Goal: Task Accomplishment & Management: Complete application form

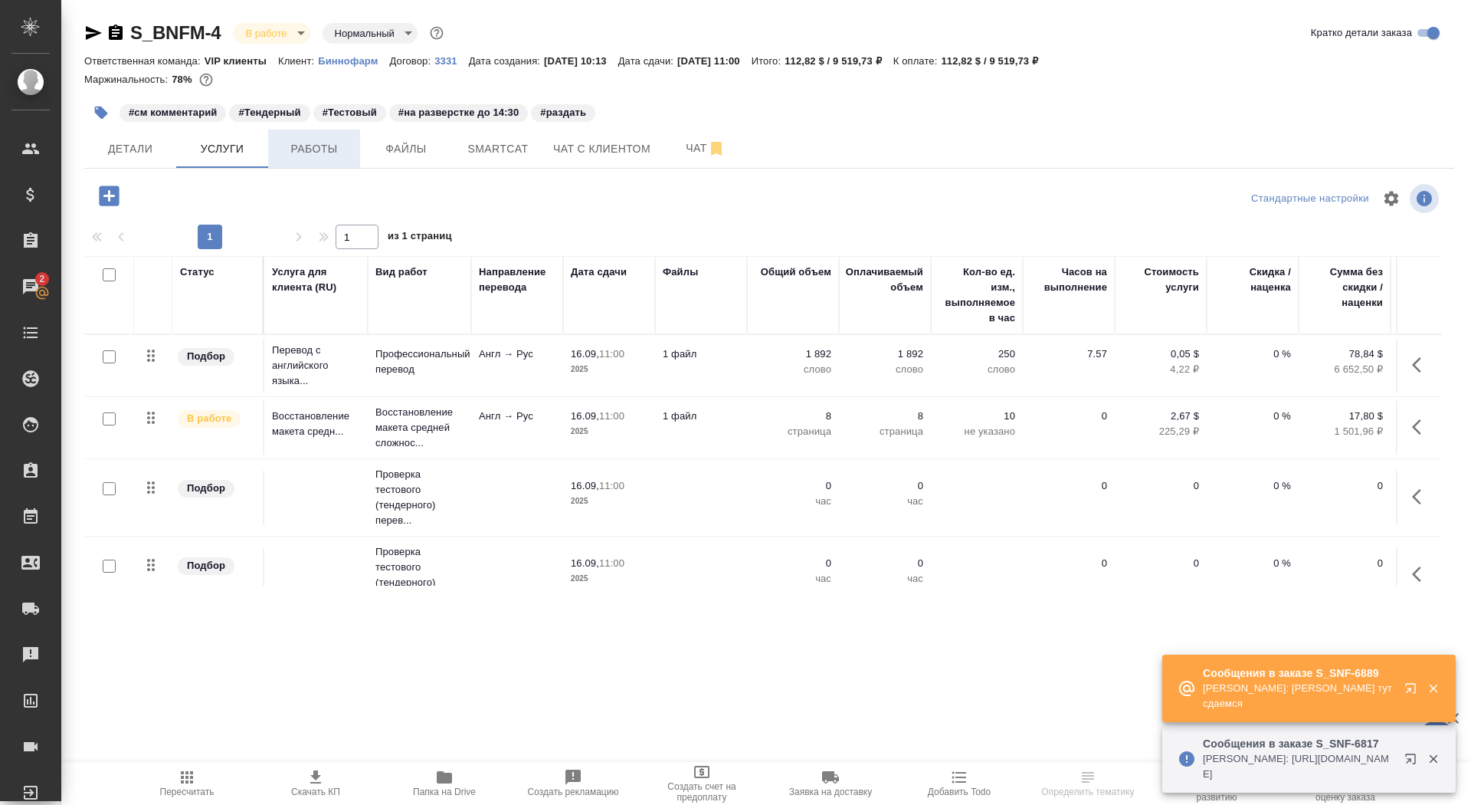
click at [348, 149] on span "Работы" at bounding box center [314, 148] width 74 height 19
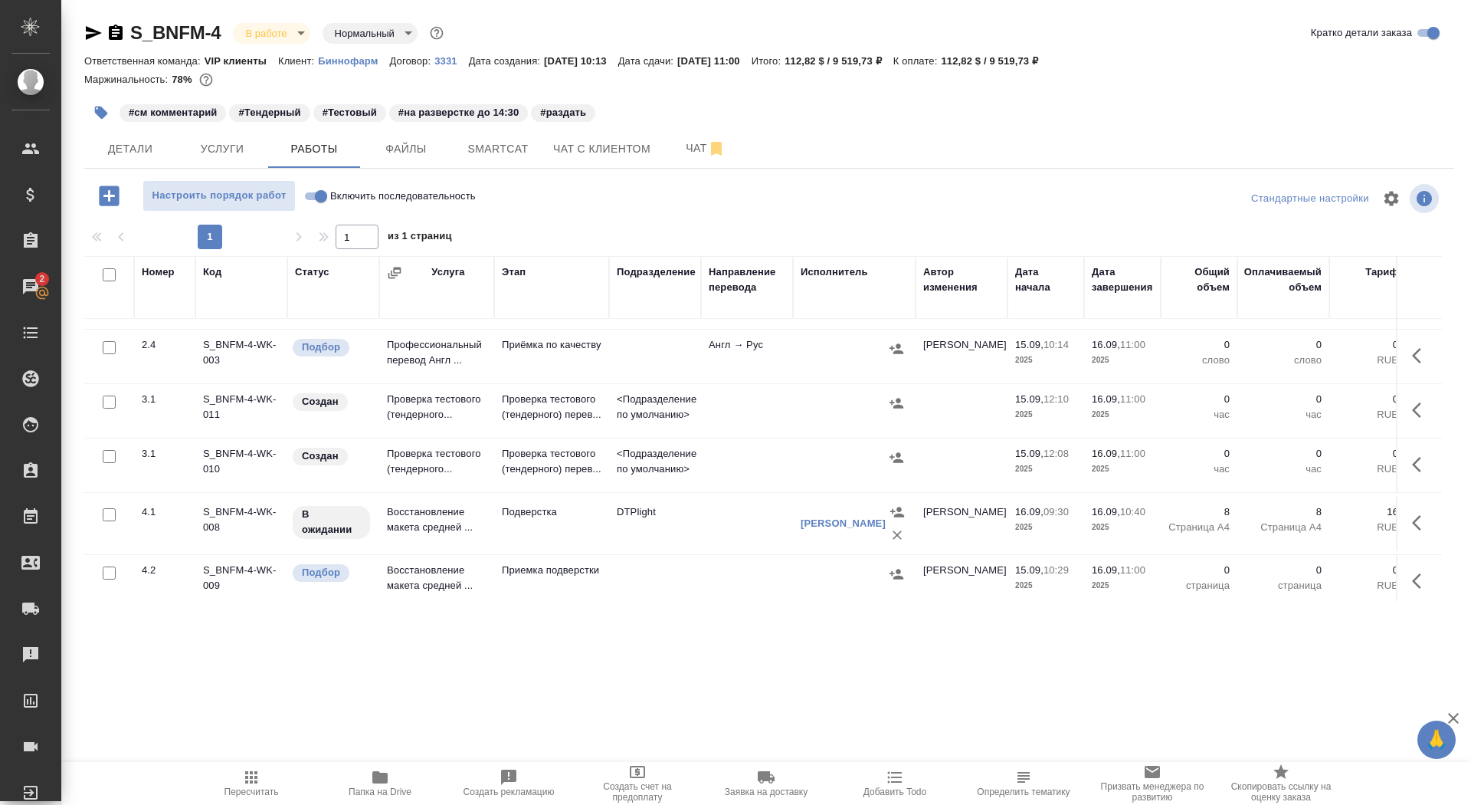
scroll to position [221, 0]
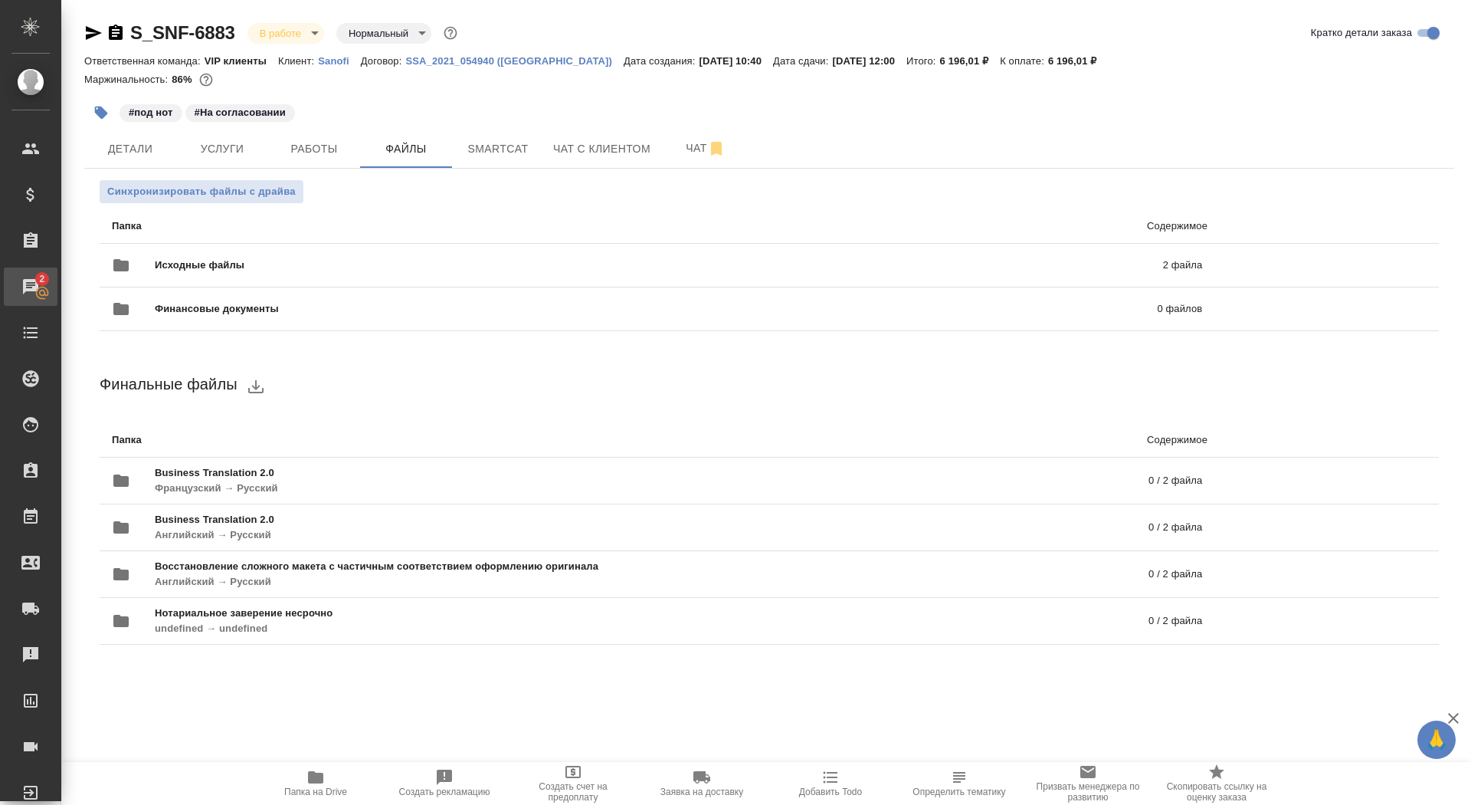
click at [31, 291] on div "Чаты" at bounding box center [11, 286] width 38 height 23
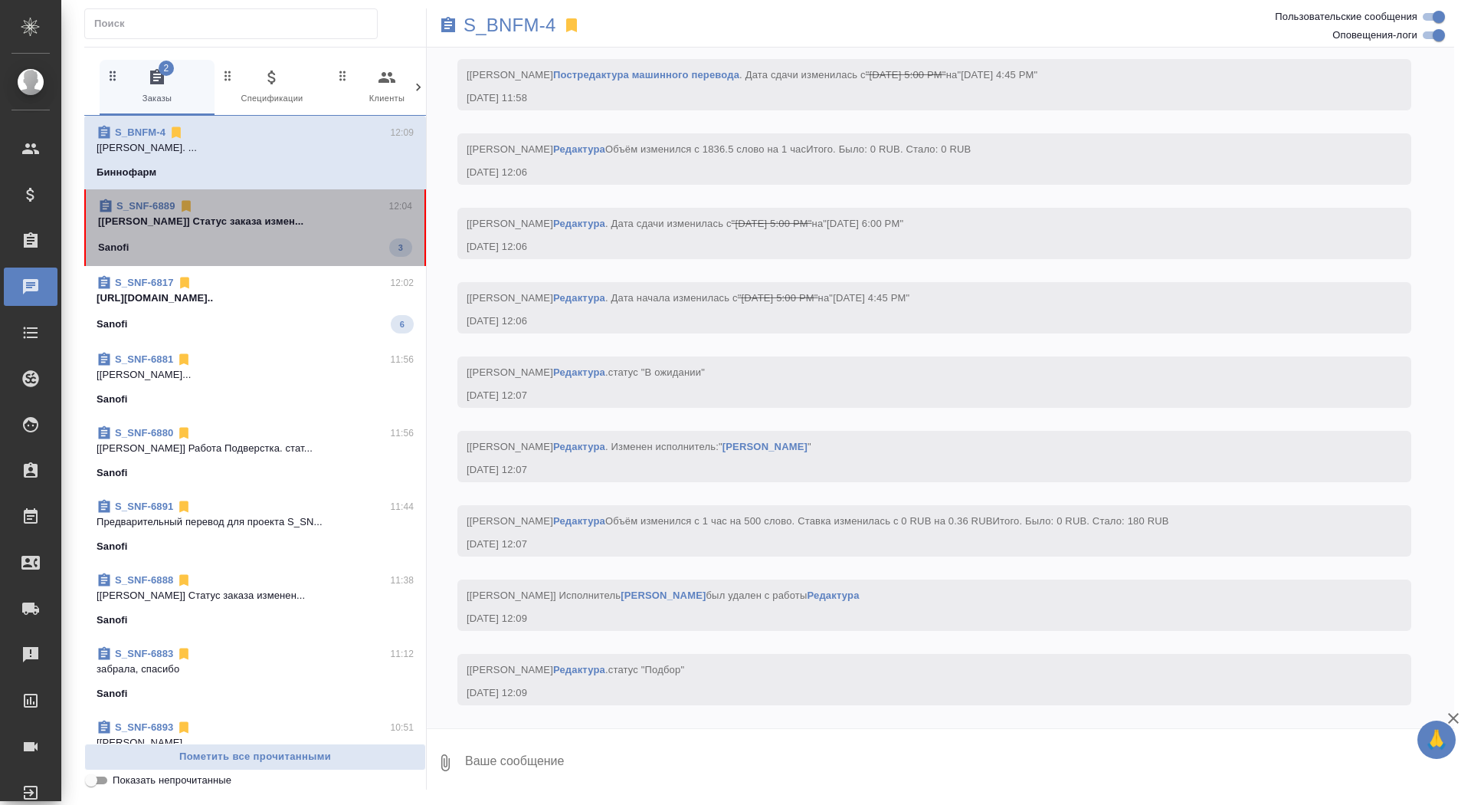
click at [241, 254] on div "Sanofi 3" at bounding box center [255, 247] width 314 height 18
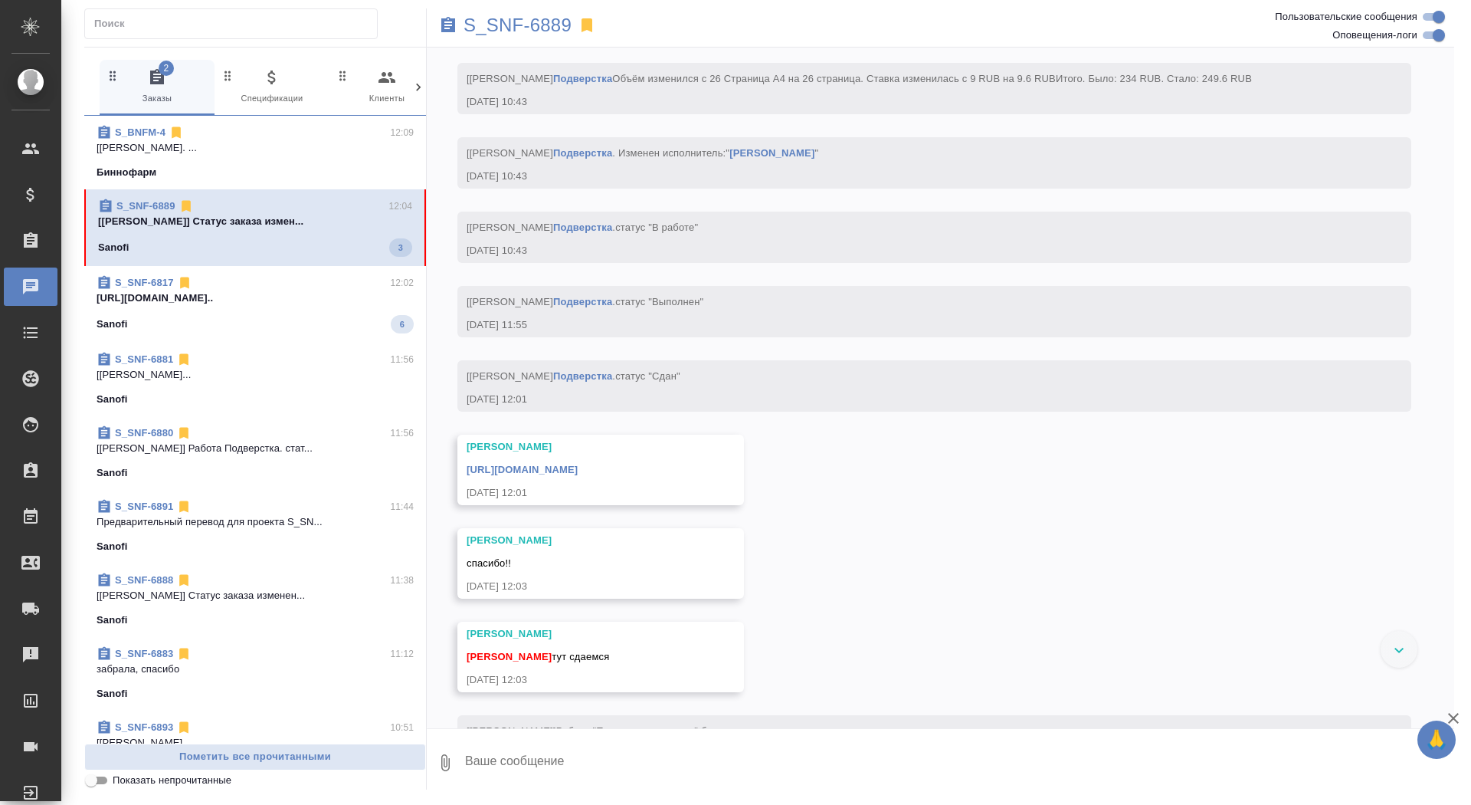
scroll to position [6700, 0]
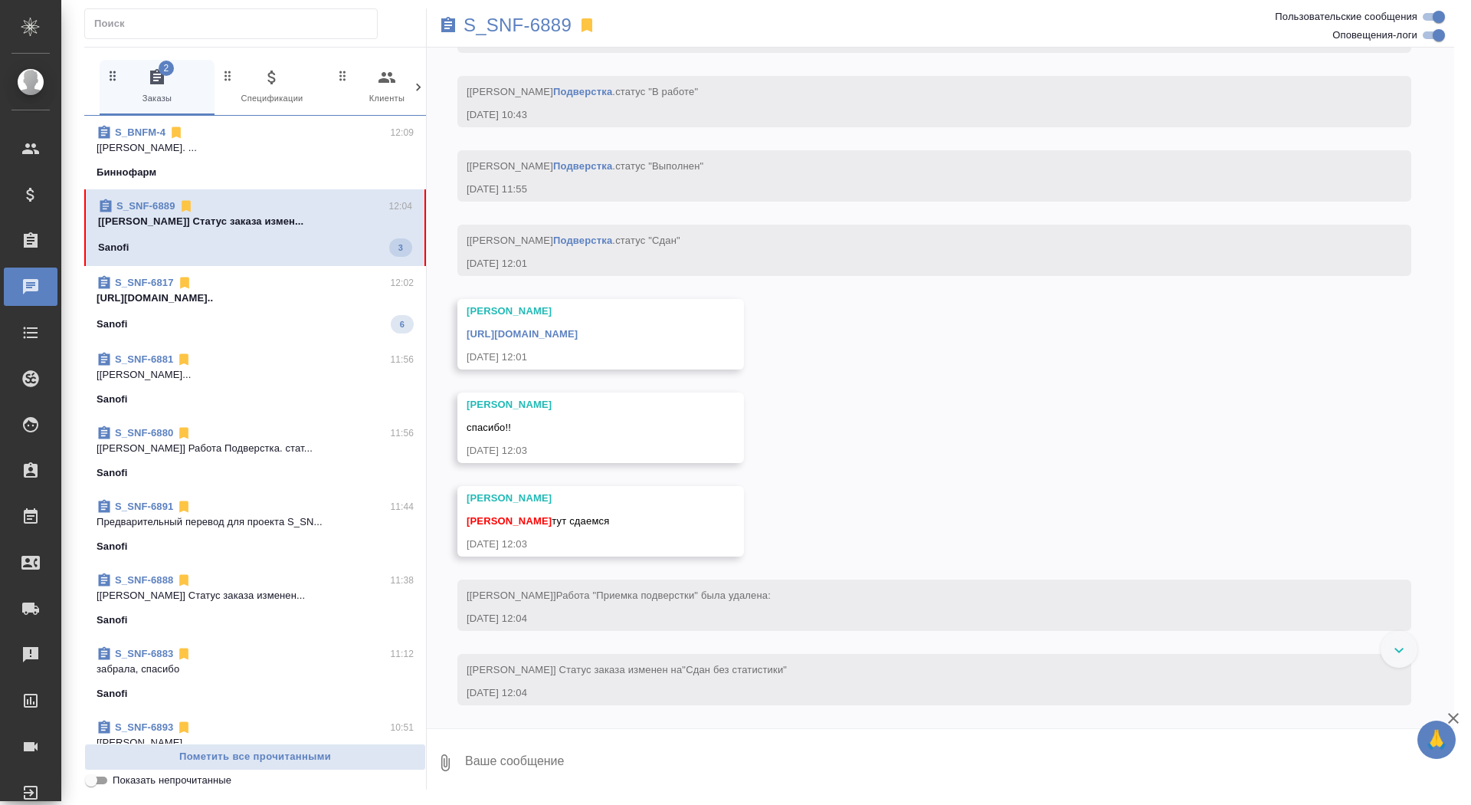
click at [595, 753] on textarea at bounding box center [959, 762] width 991 height 52
type textarea "забрала, спасибочки"
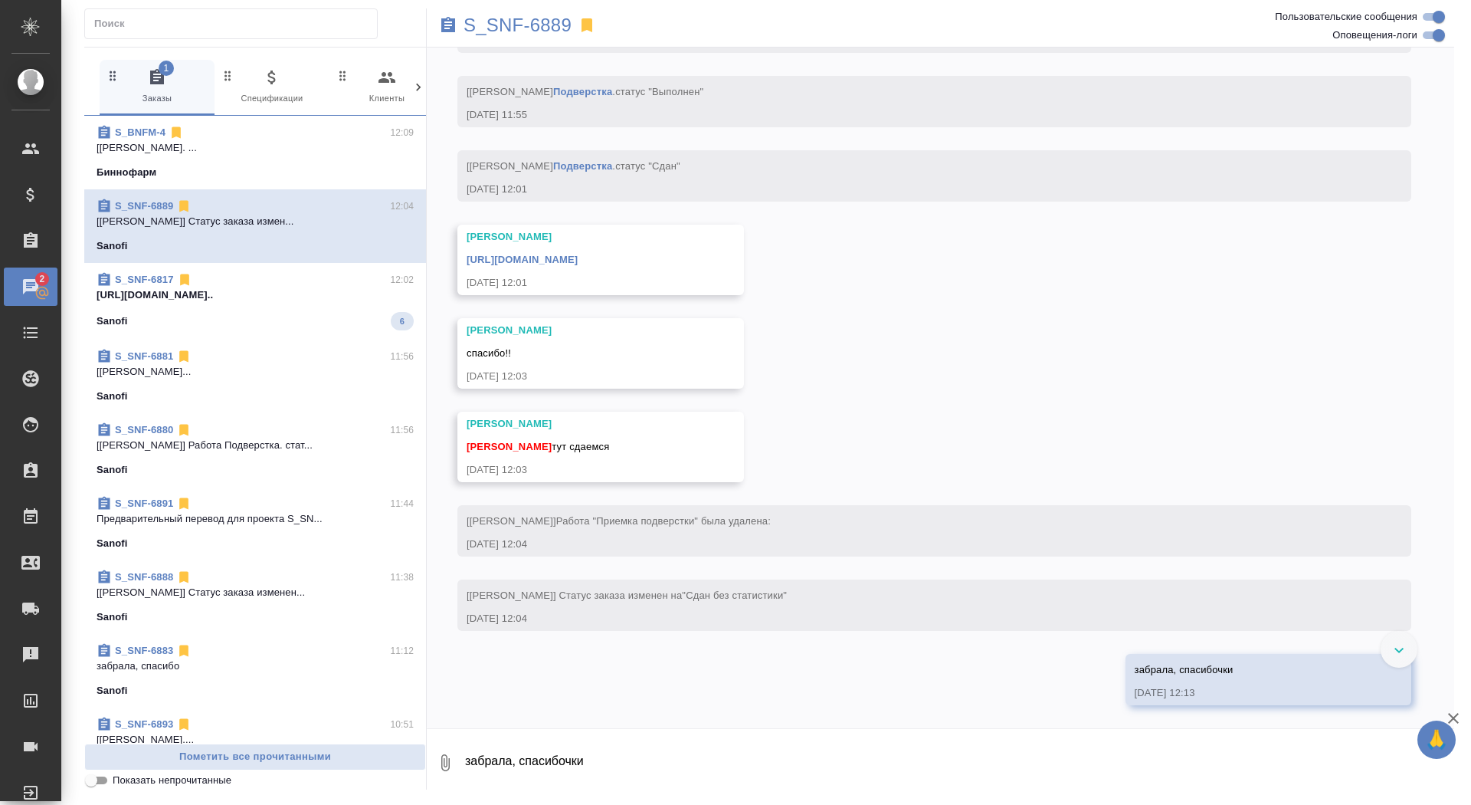
scroll to position [6852, 0]
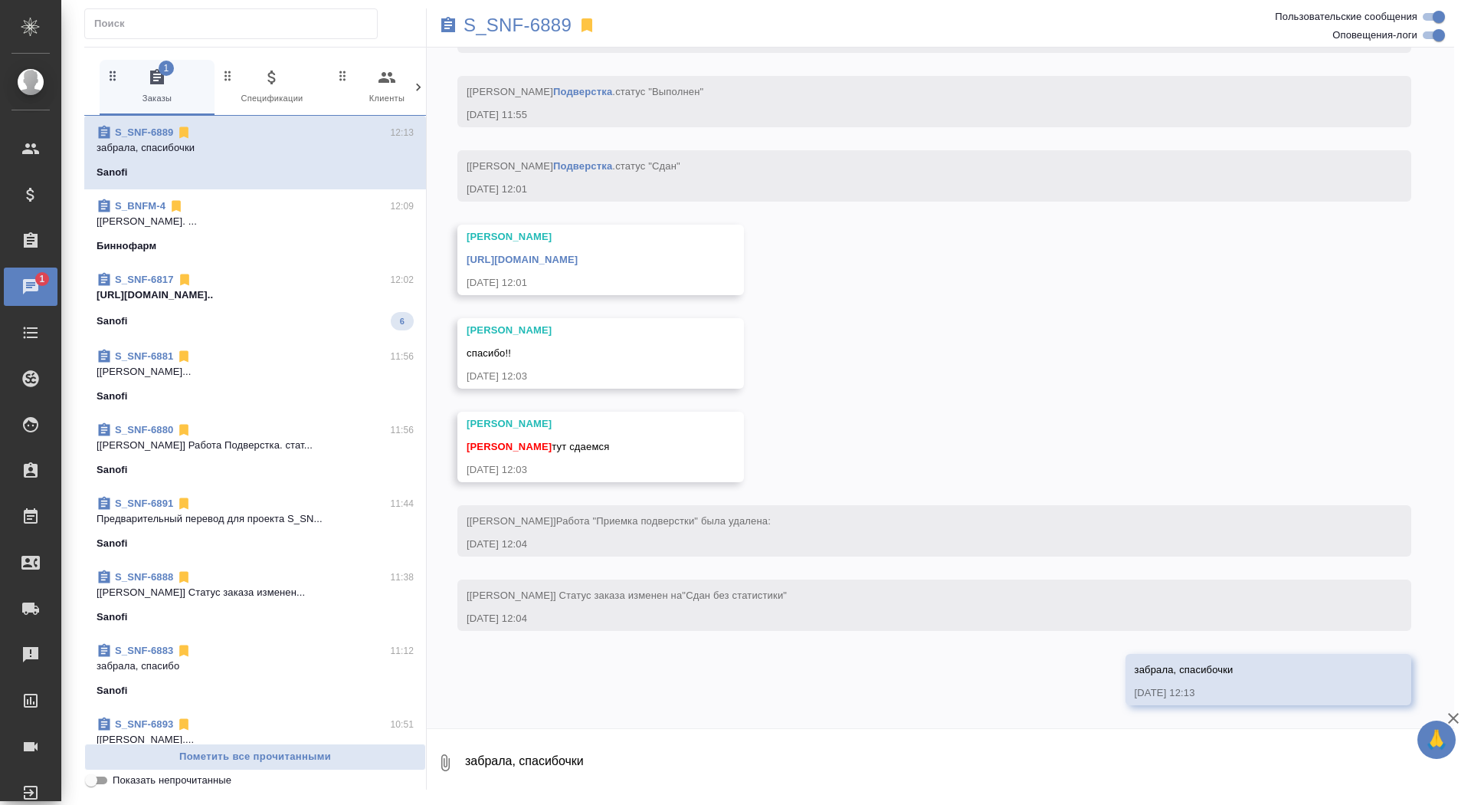
click at [578, 254] on link "https://drive.awatera.com/apps/files/files/10350967?dir=/Shares/Sanofi/Orders/S…" at bounding box center [522, 259] width 111 height 11
click at [540, 21] on p "S_SNF-6889" at bounding box center [518, 25] width 108 height 15
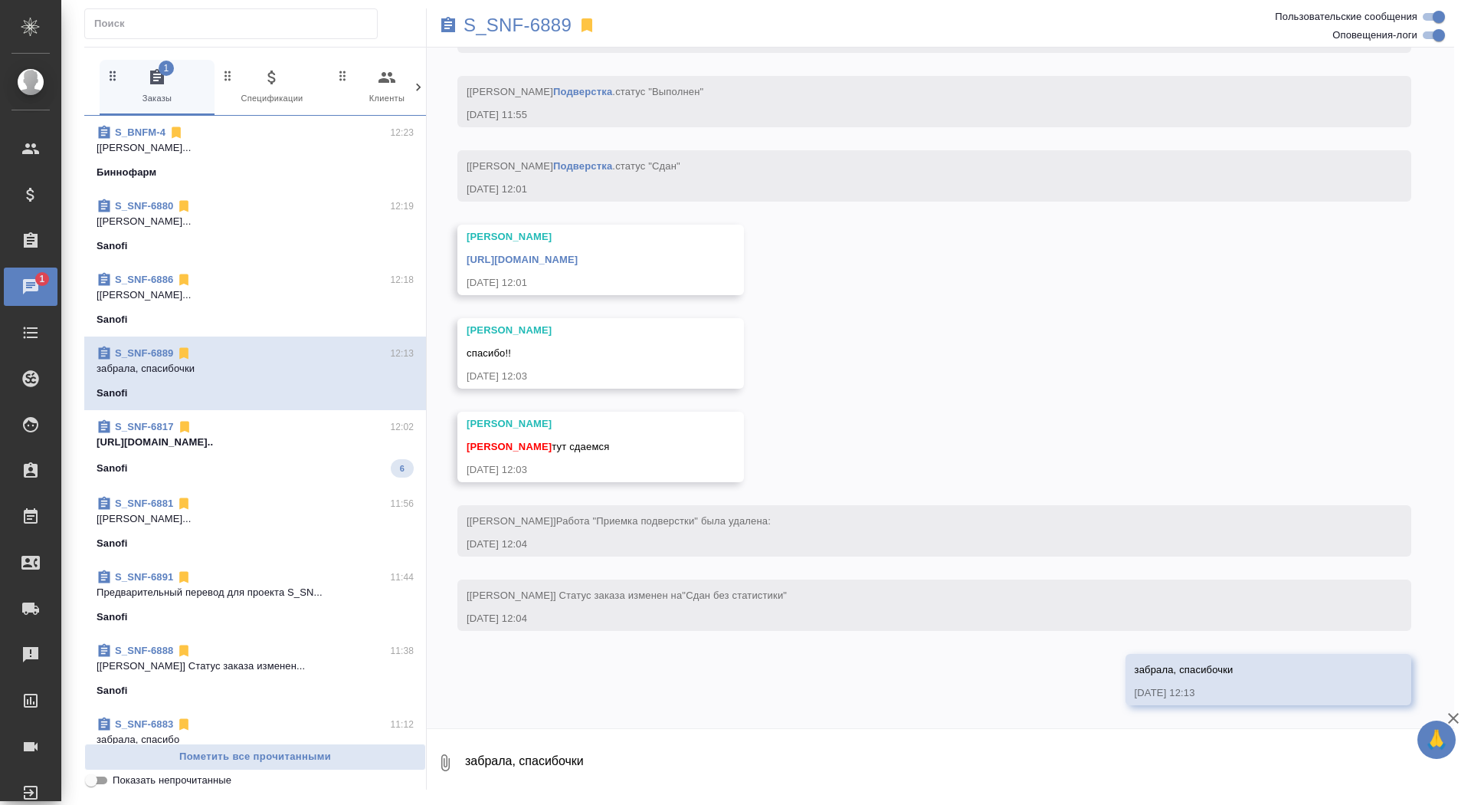
click at [308, 464] on div "Sanofi 6" at bounding box center [255, 468] width 317 height 18
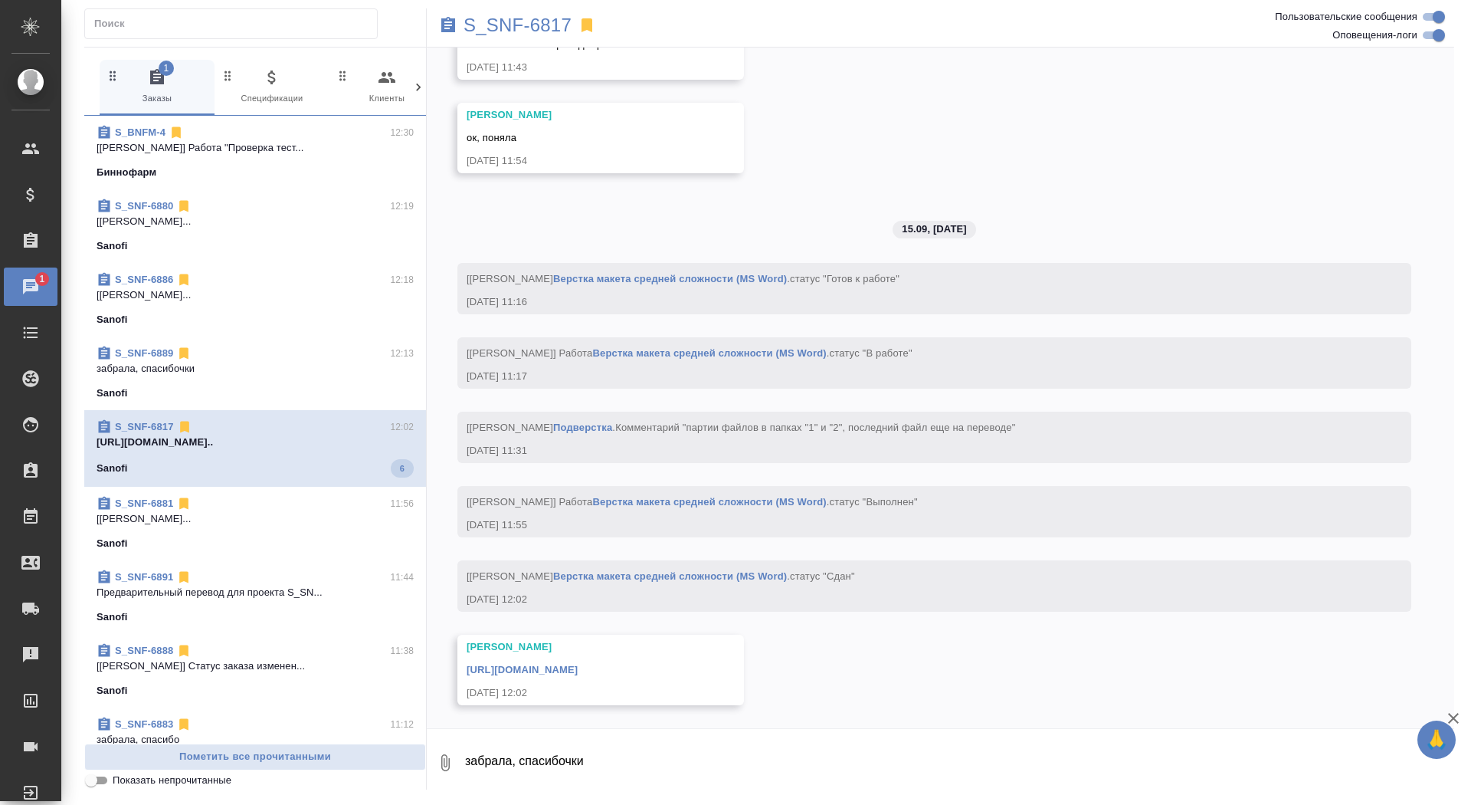
scroll to position [12775, 0]
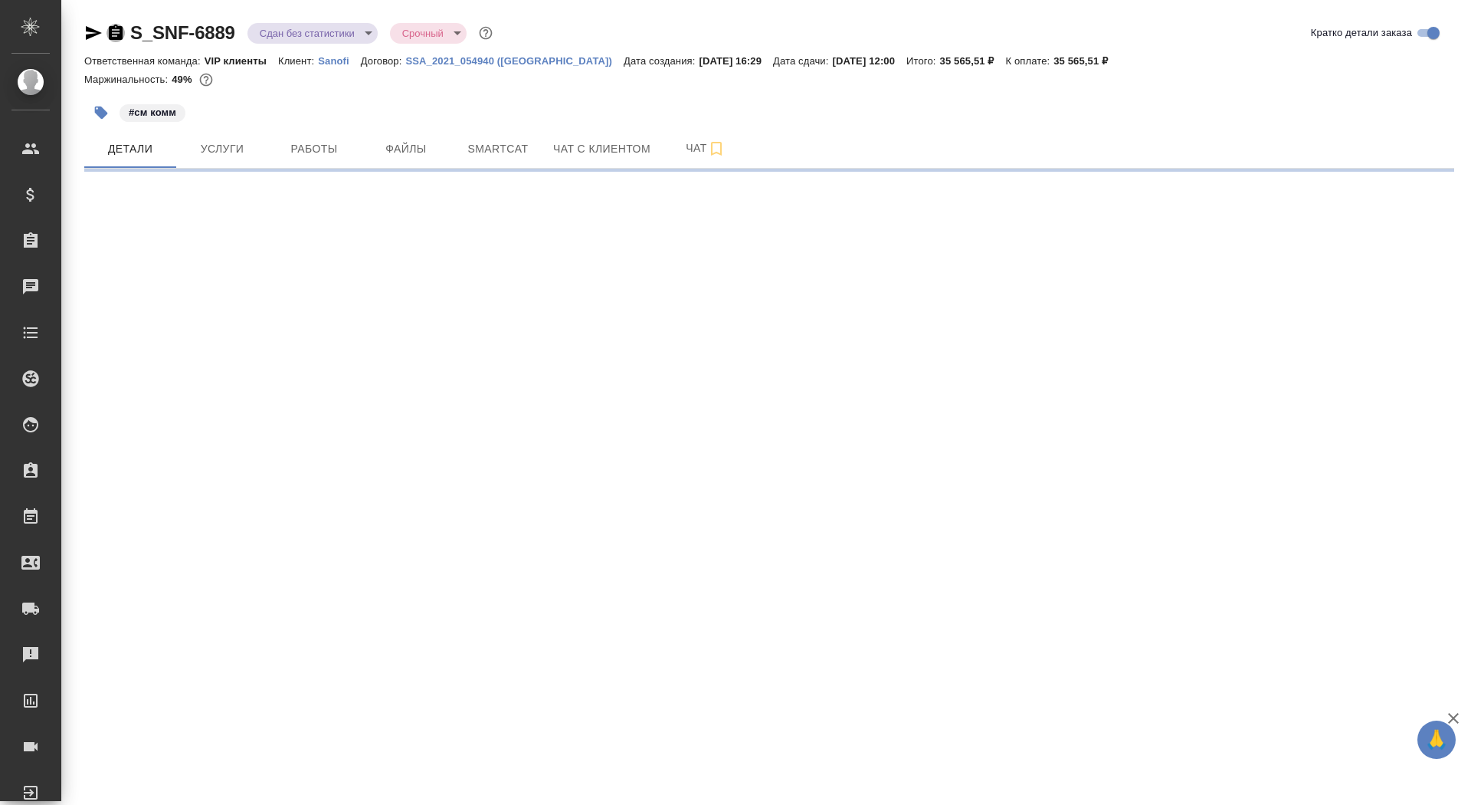
click at [118, 35] on icon "button" at bounding box center [116, 32] width 14 height 15
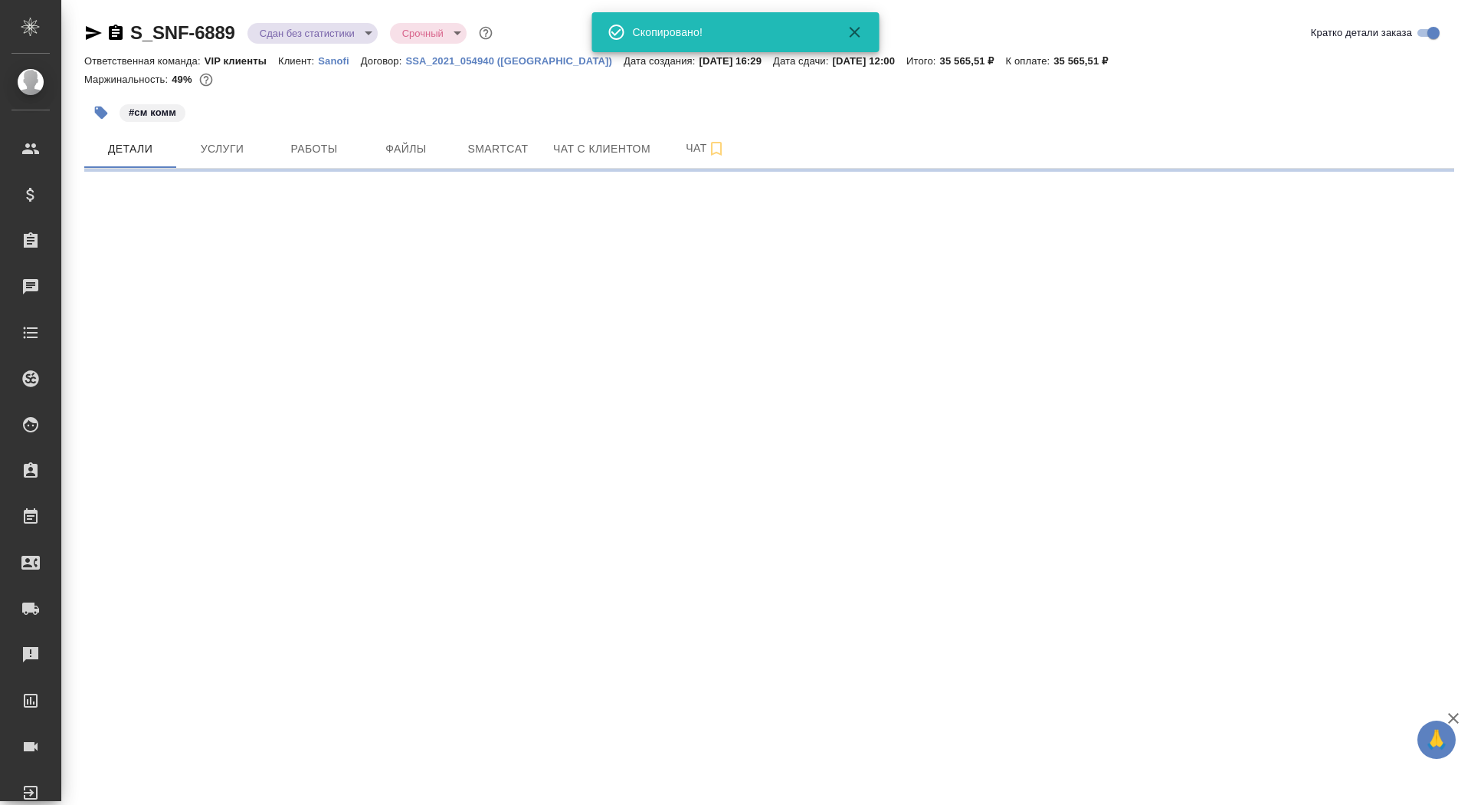
select select "RU"
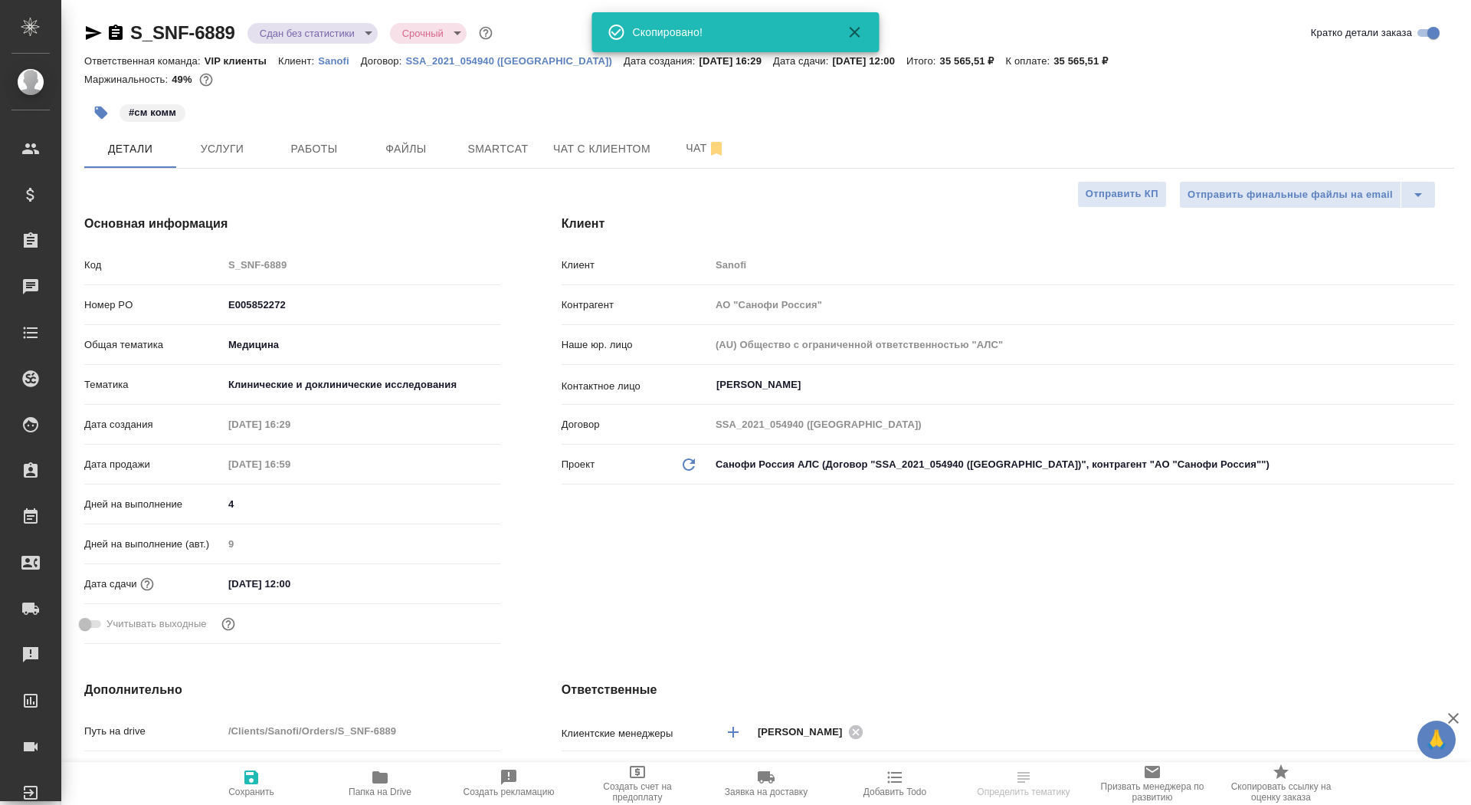
type textarea "x"
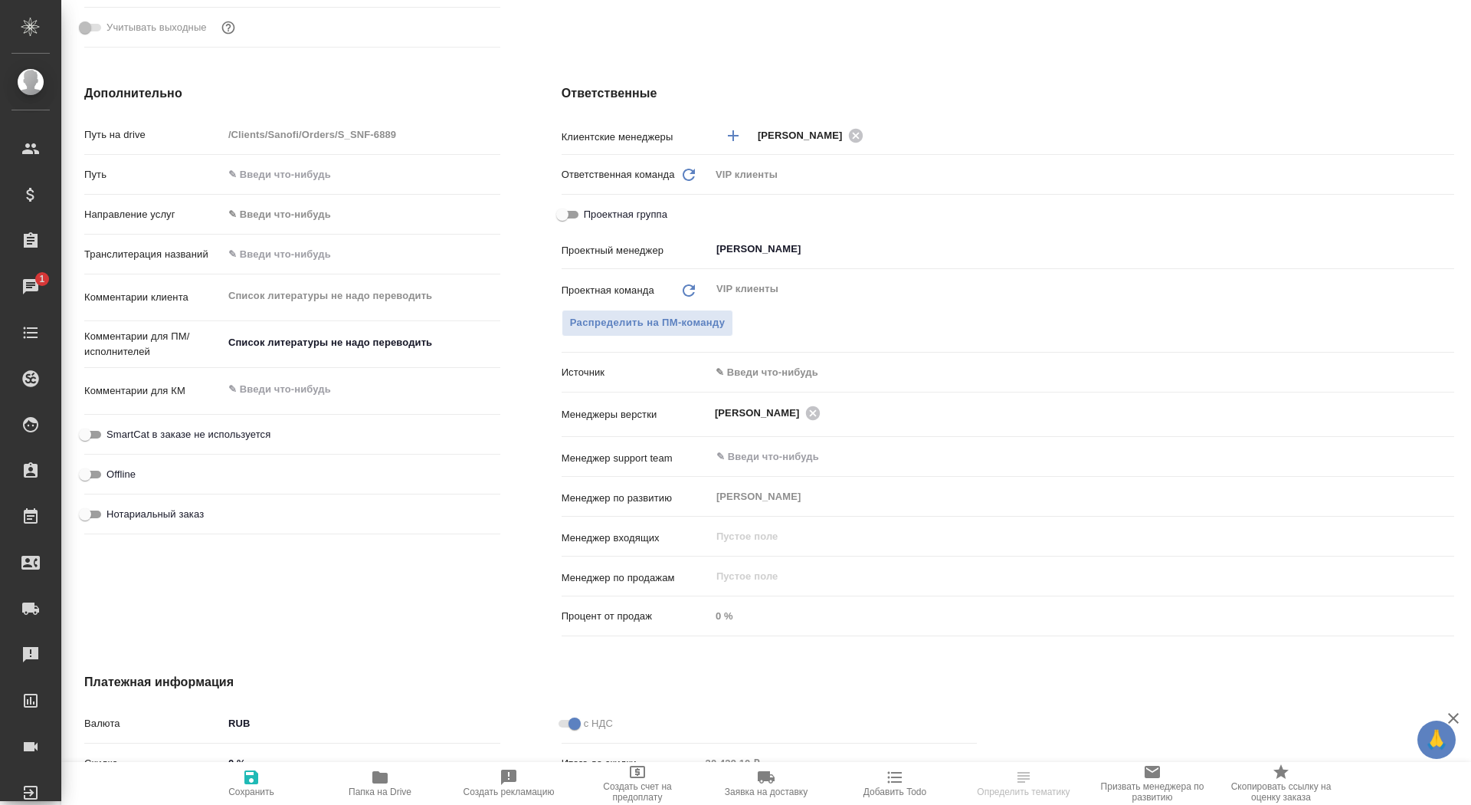
scroll to position [671, 0]
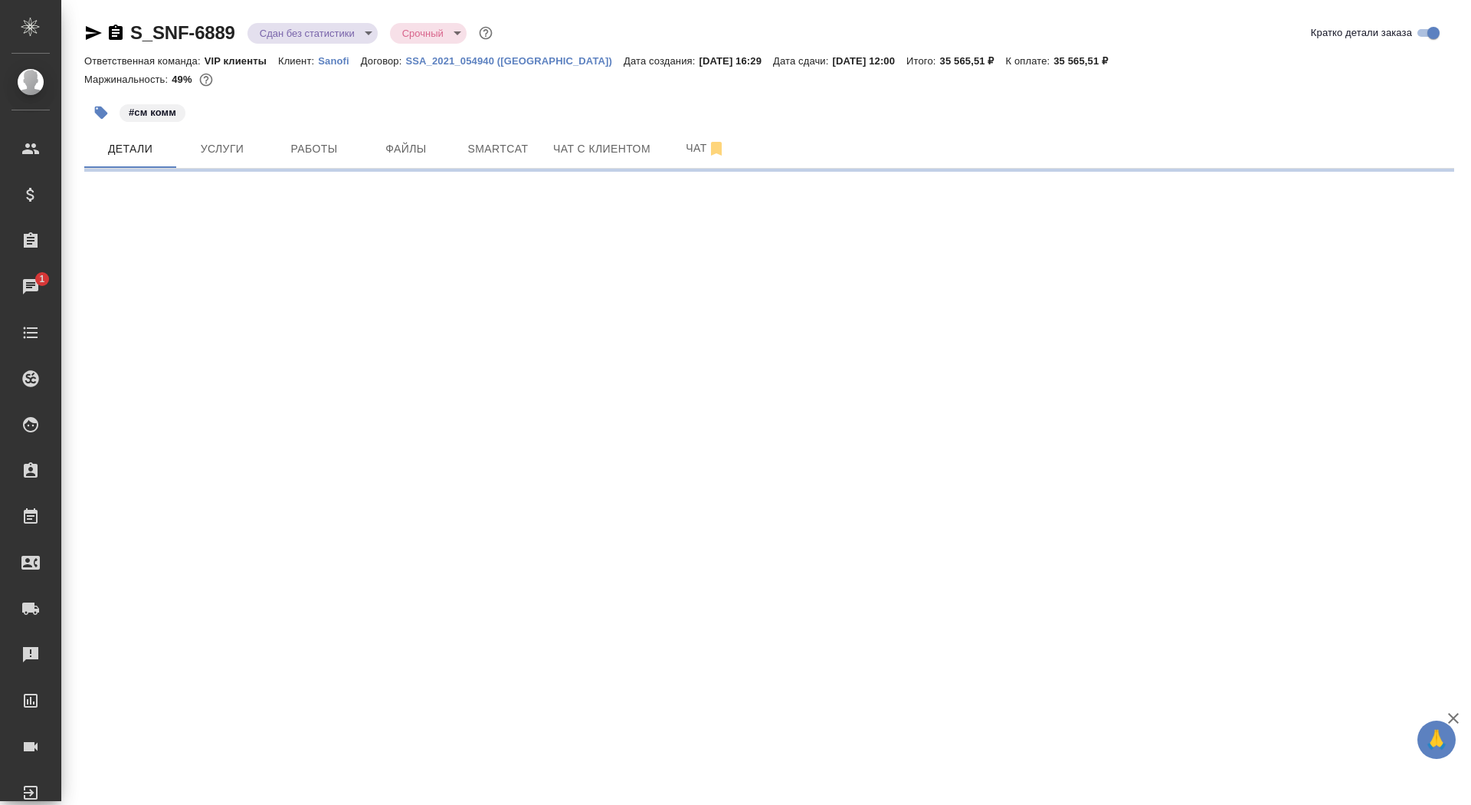
select select "RU"
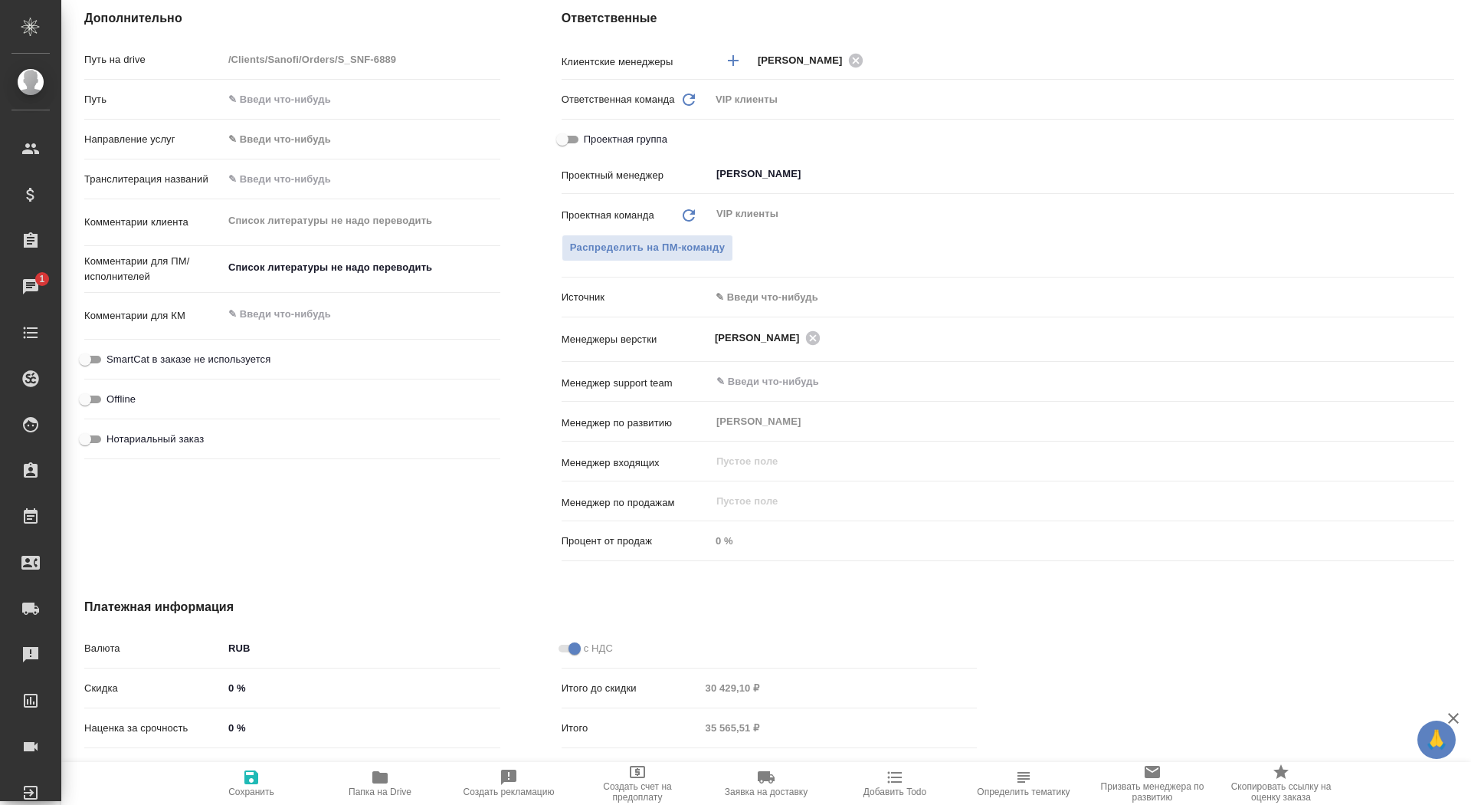
type textarea "x"
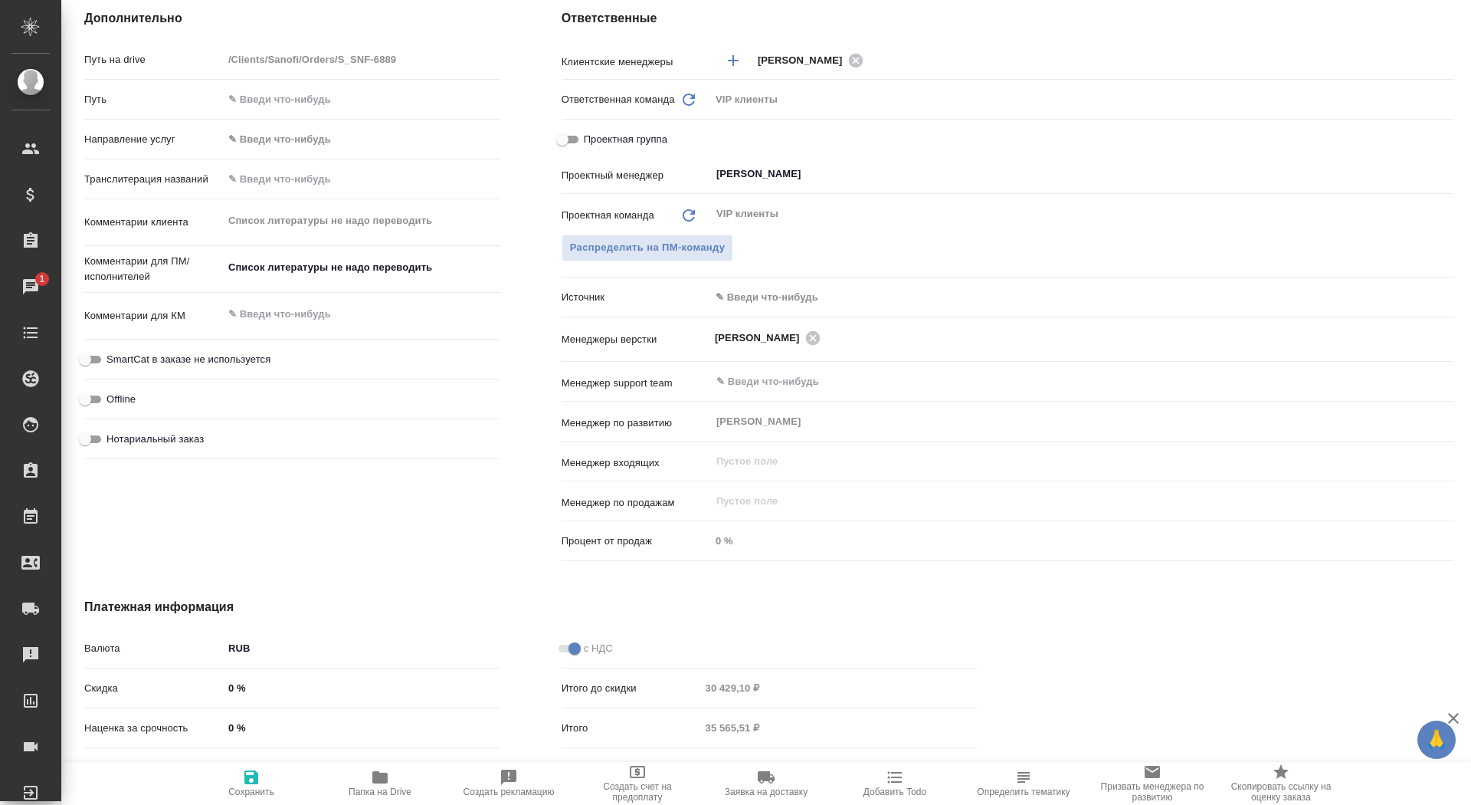
type textarea "x"
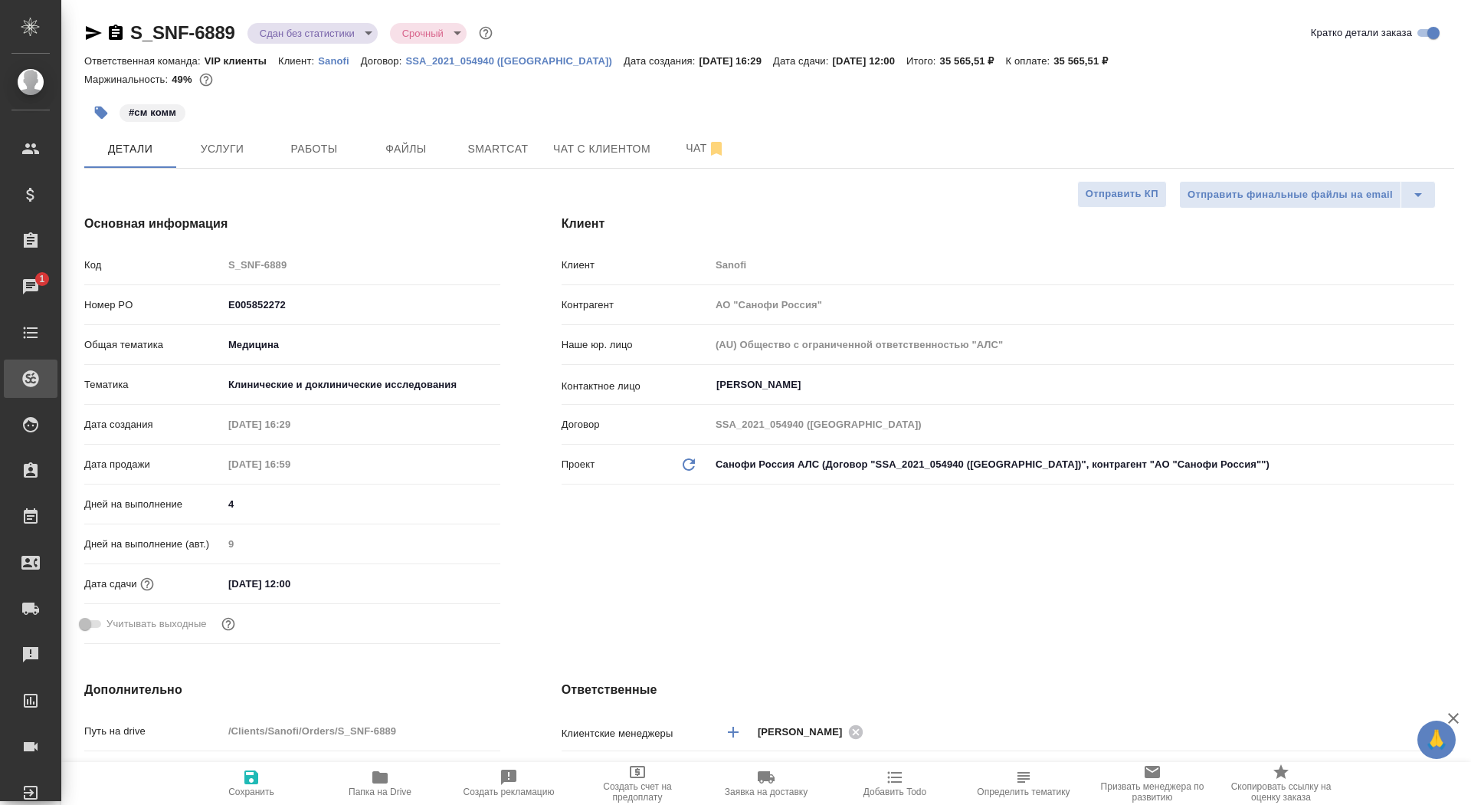
type textarea "x"
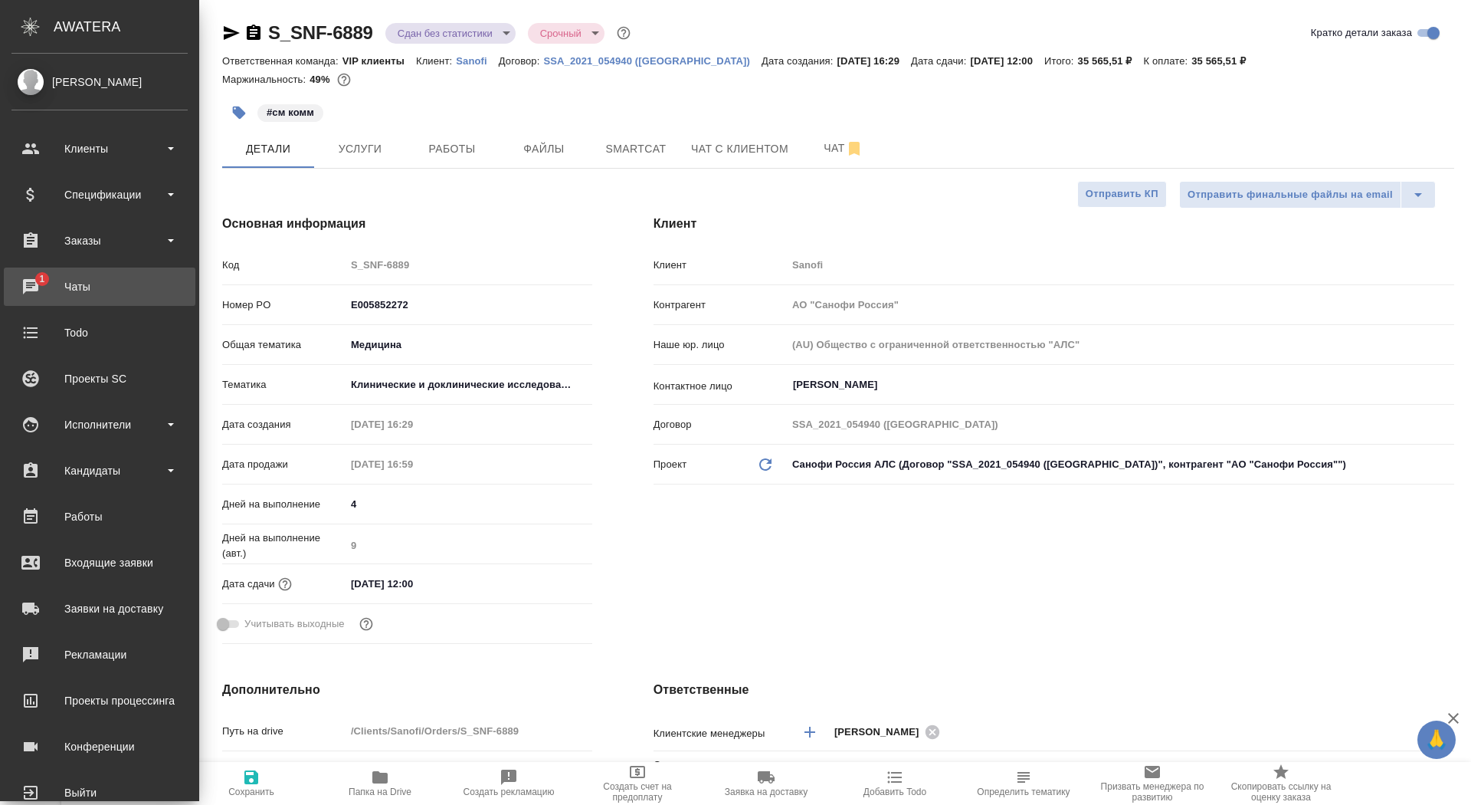
type textarea "x"
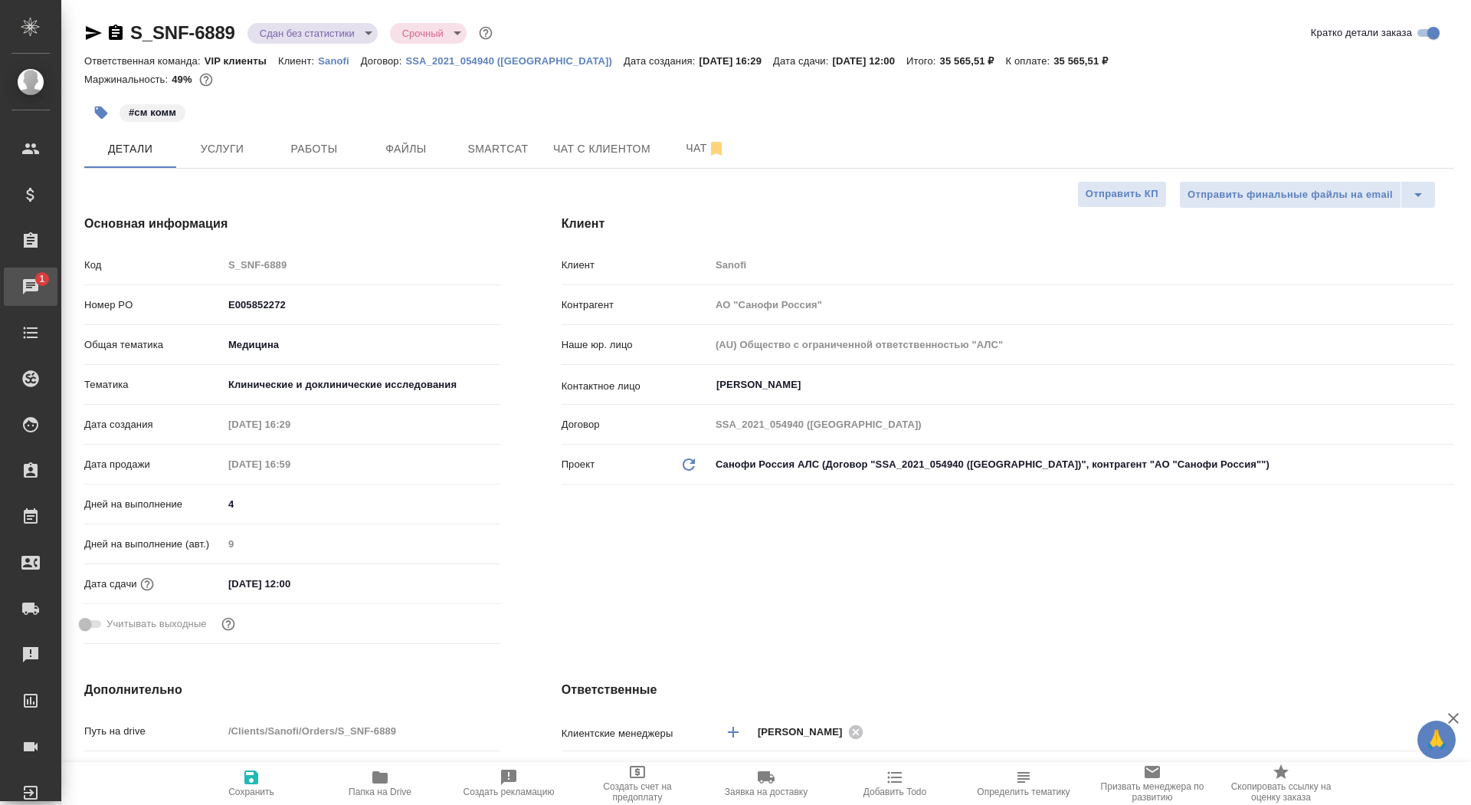
click at [31, 287] on div "Чаты" at bounding box center [11, 286] width 38 height 23
type textarea "x"
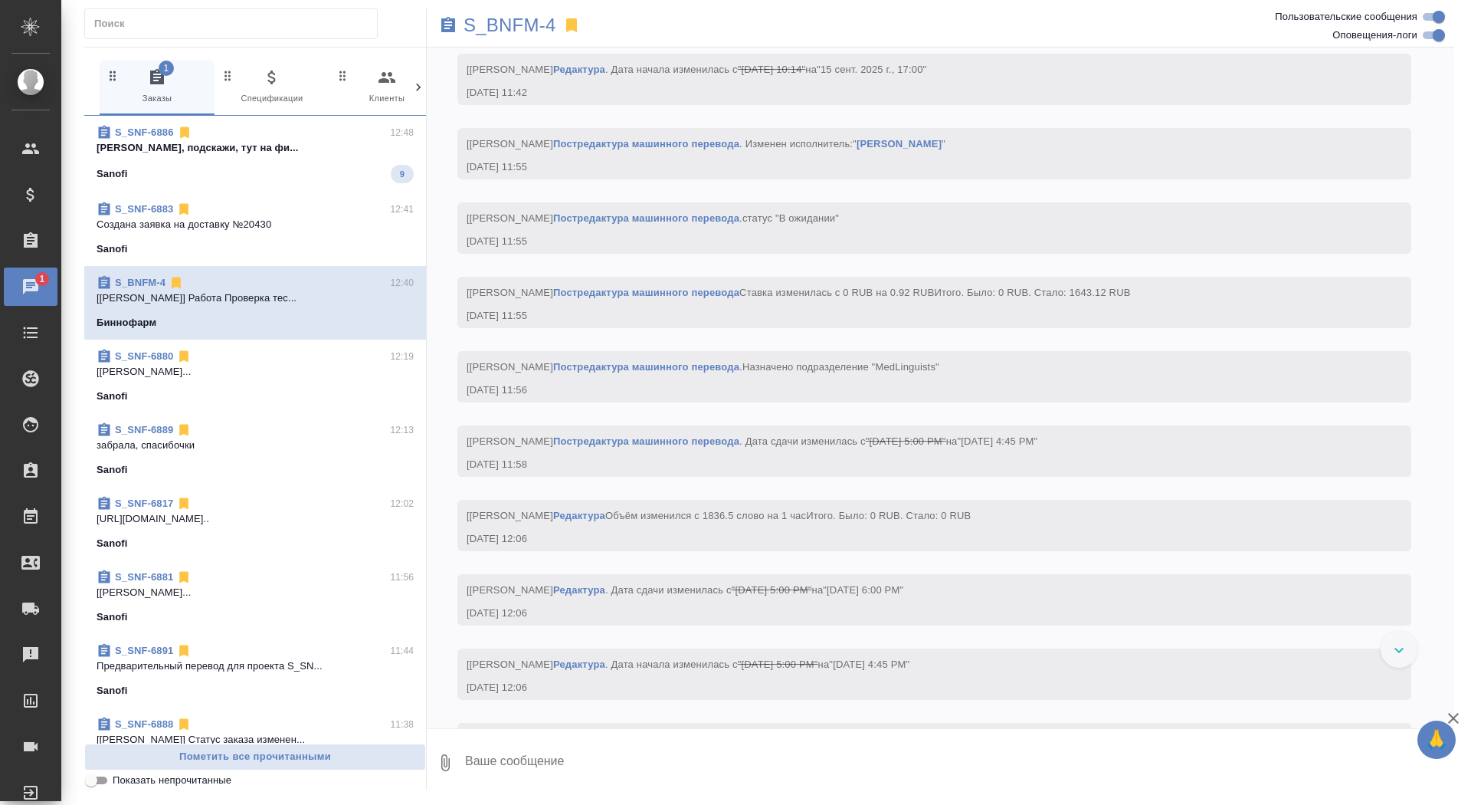
click at [356, 160] on span "S_SNF-6886 12:48 Арсеньева Вера Вера, подскажи, тут на фи... Sanofi 9" at bounding box center [255, 154] width 317 height 58
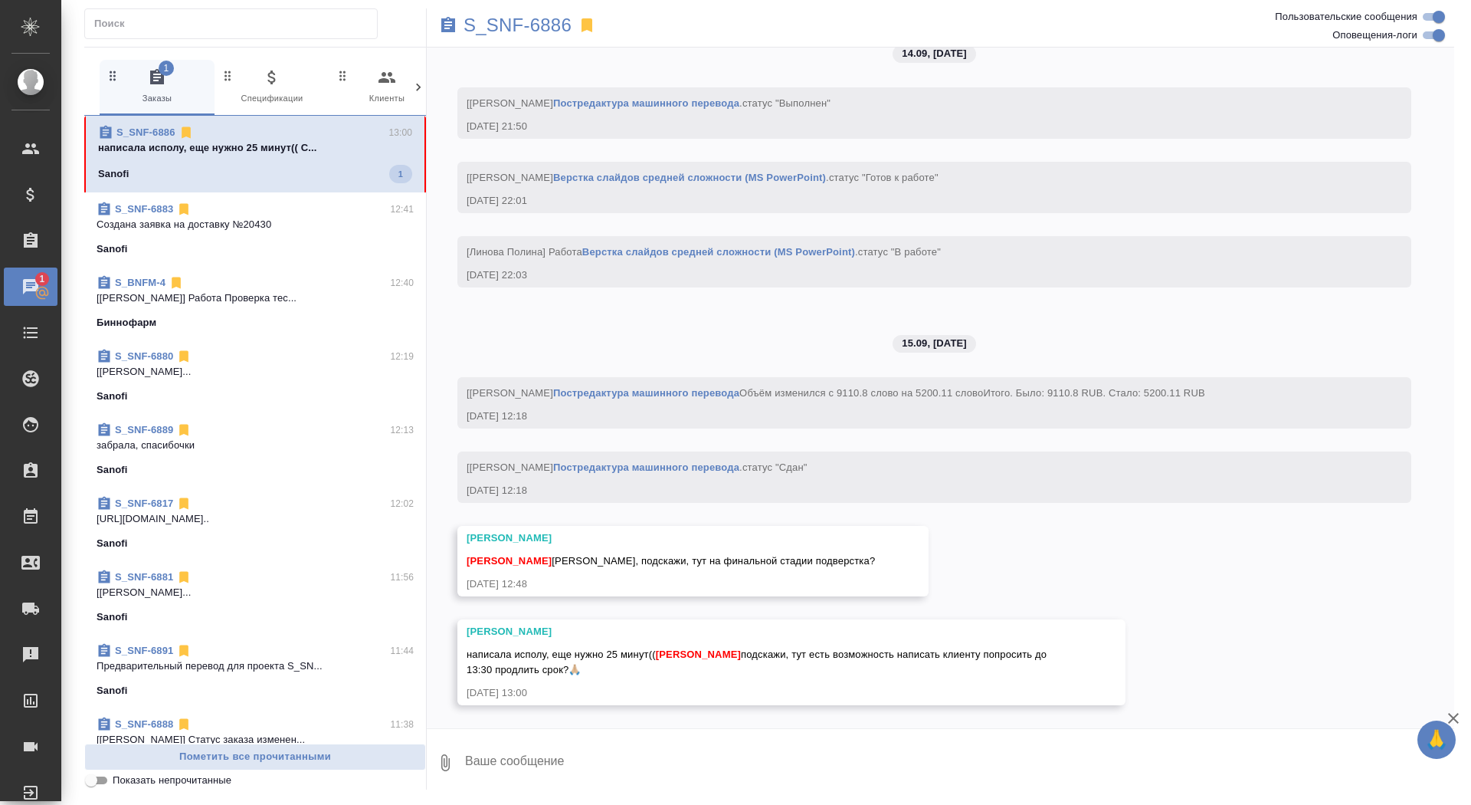
scroll to position [9017, 0]
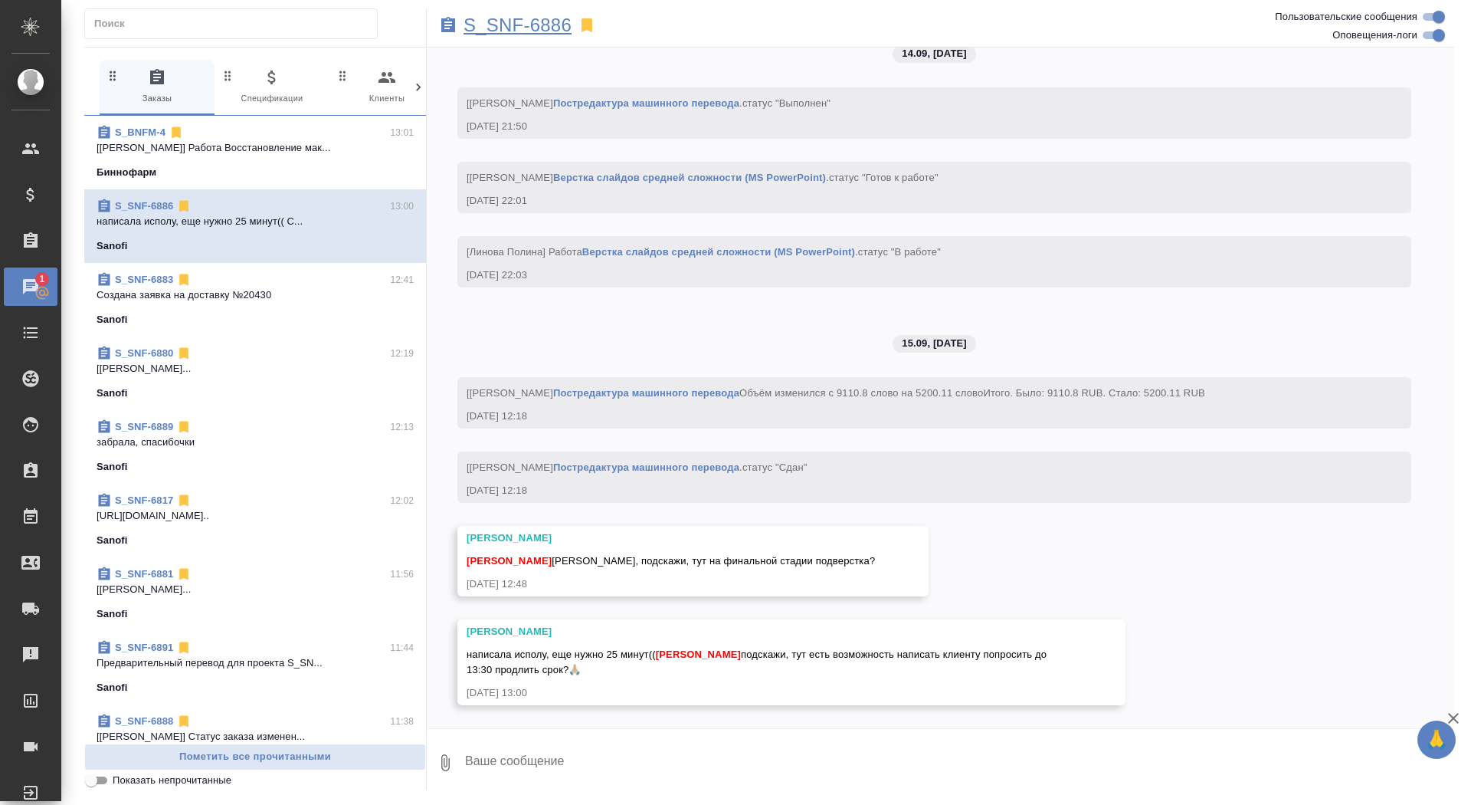
click at [527, 20] on p "S_SNF-6886" at bounding box center [518, 25] width 108 height 15
click at [551, 762] on textarea at bounding box center [959, 762] width 991 height 52
type textarea "да, да, можем"
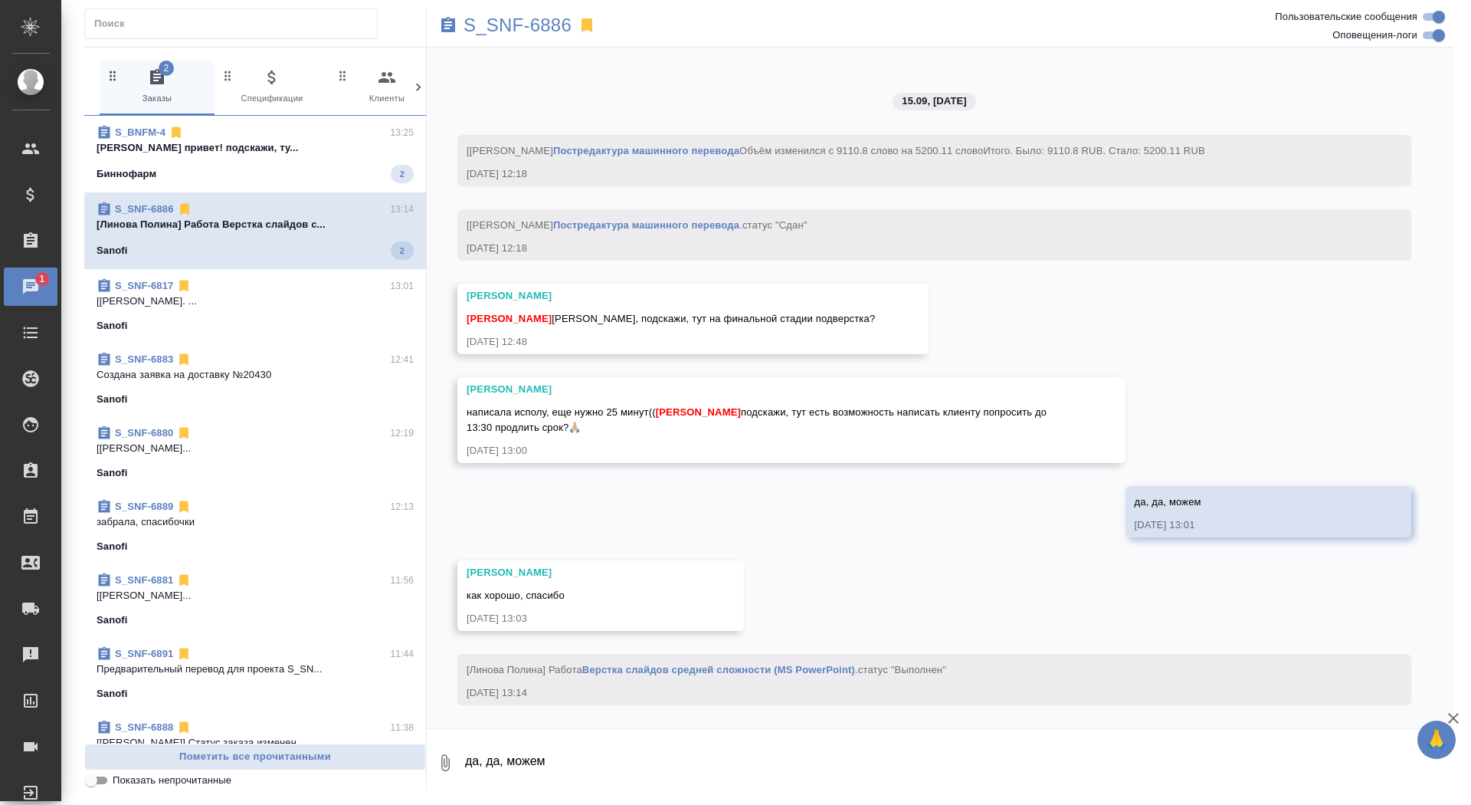
scroll to position [9260, 0]
click at [262, 166] on div "Биннофарм 6" at bounding box center [255, 174] width 317 height 18
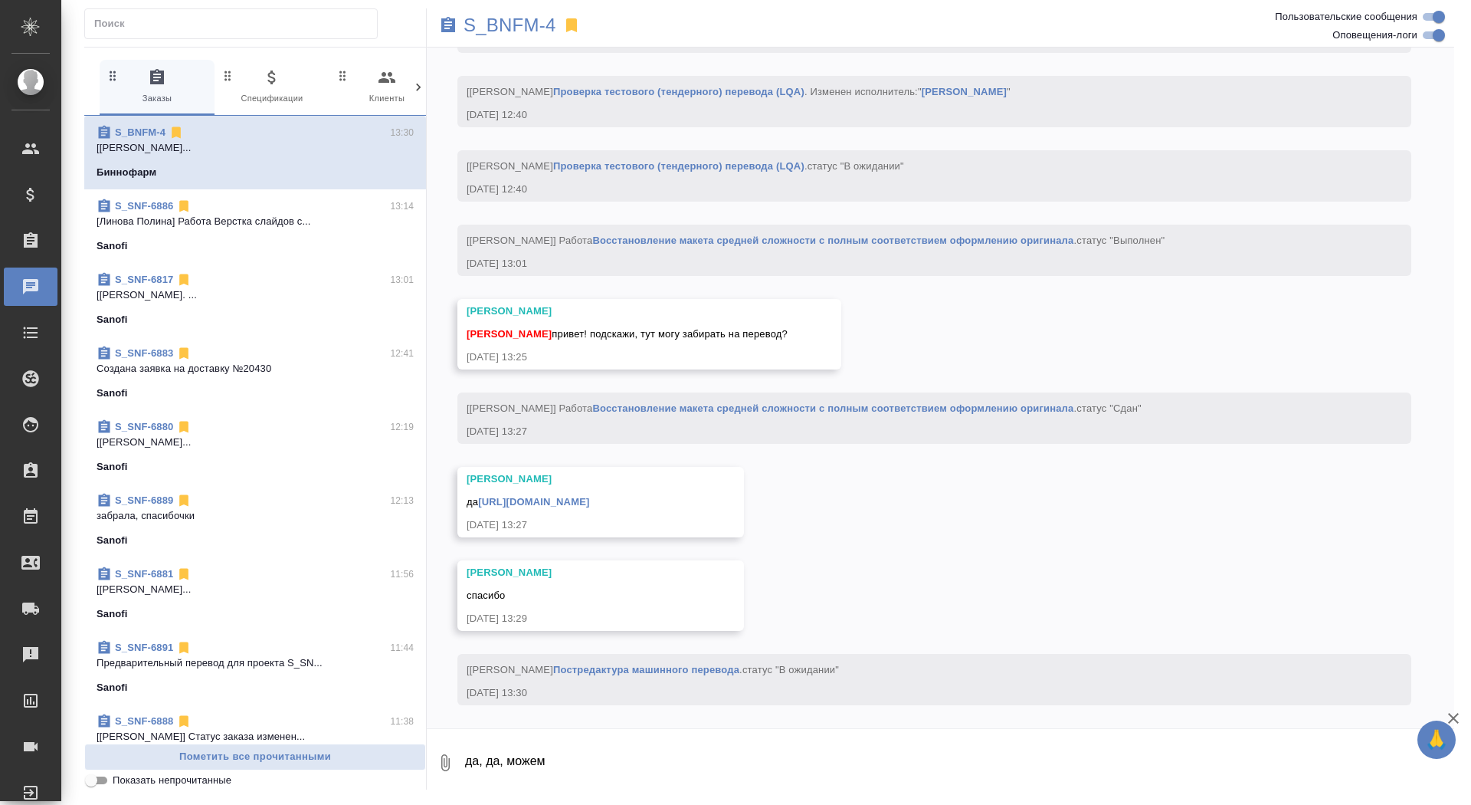
scroll to position [6418, 0]
click at [241, 228] on p "[Линова Полина] Работа Верстка слайдов с..." at bounding box center [255, 221] width 317 height 15
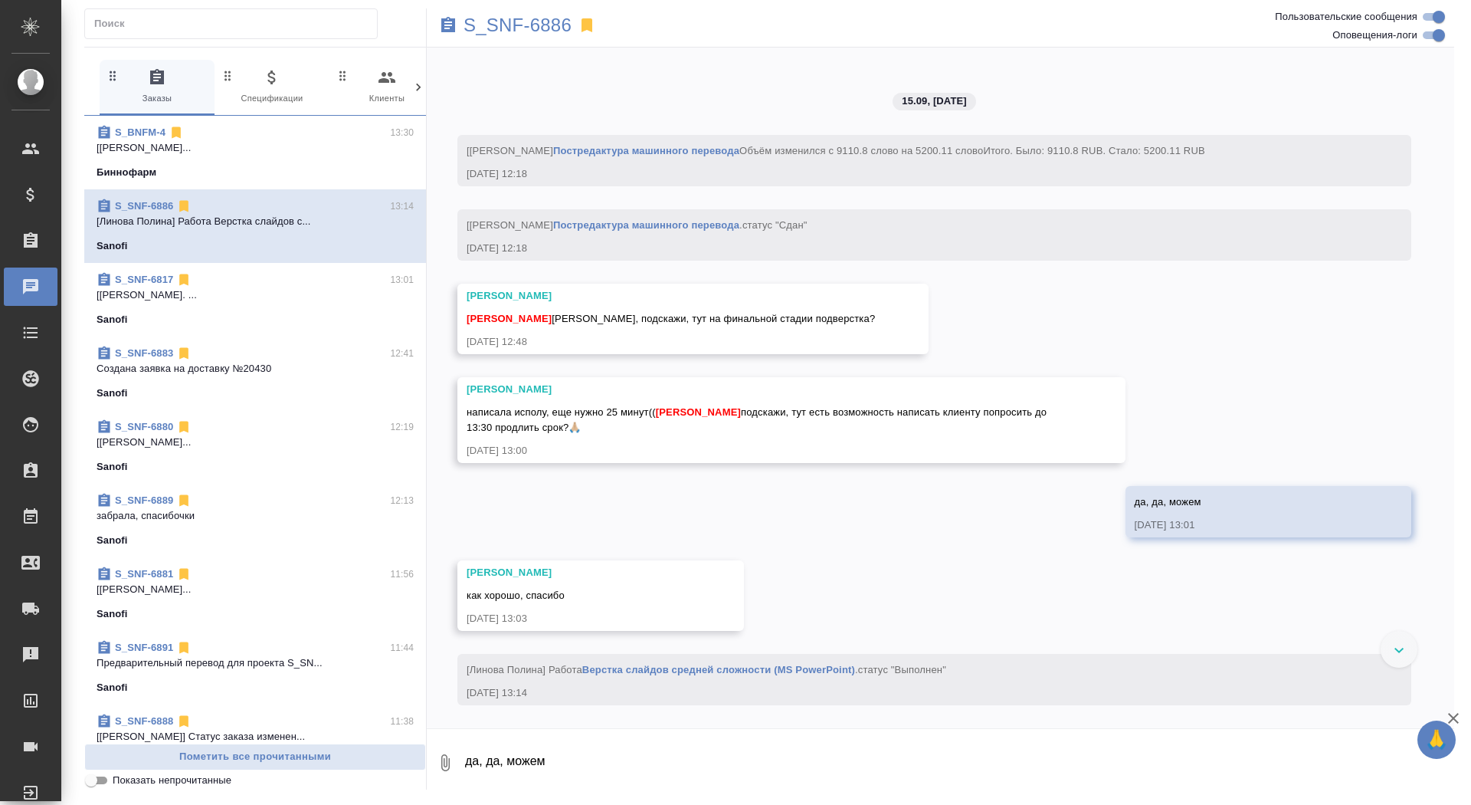
scroll to position [9260, 0]
click at [582, 772] on textarea "да, да, можем" at bounding box center [959, 762] width 991 height 52
type textarea "сдаемся?"
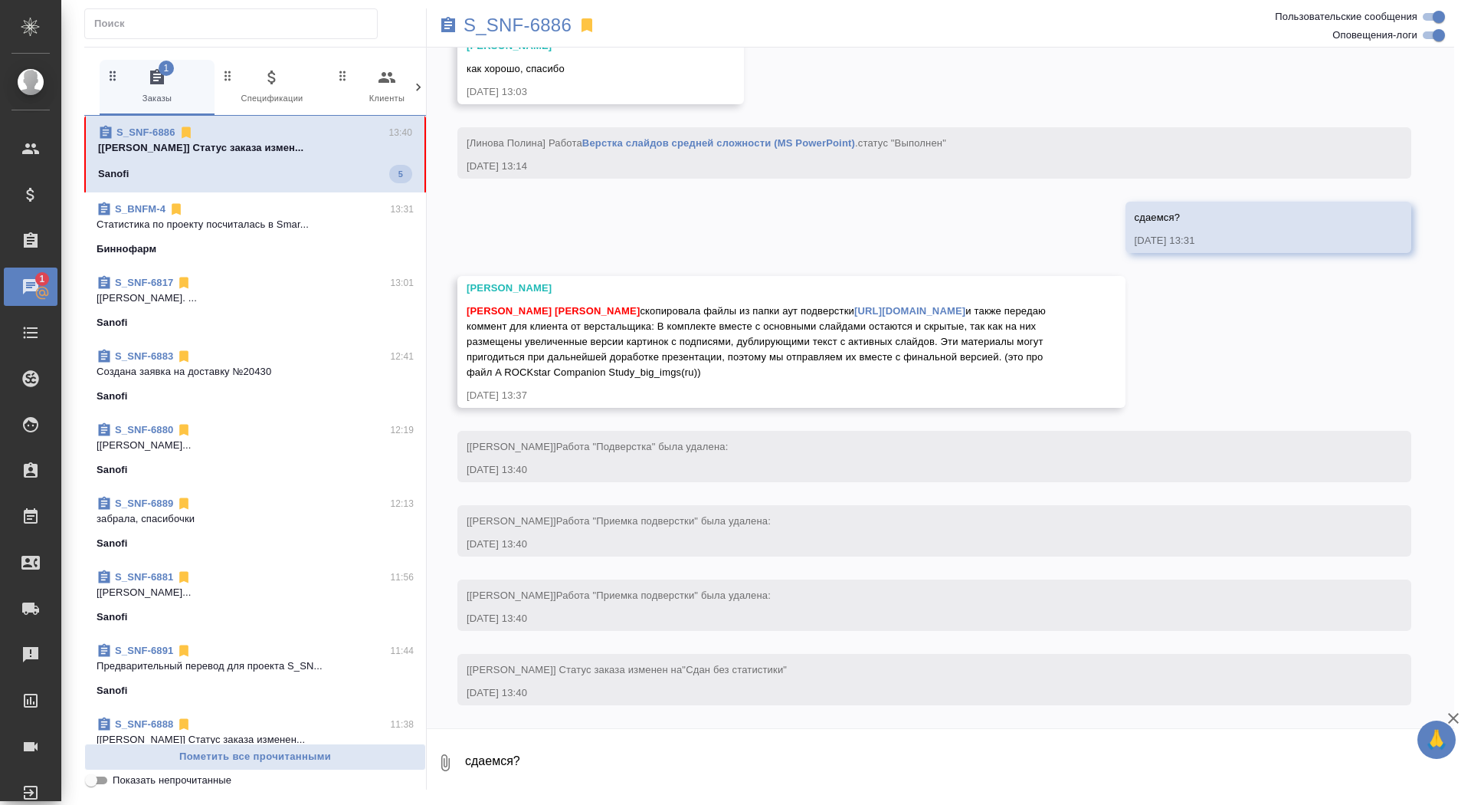
scroll to position [9817, 0]
click at [754, 782] on textarea "сдаемся?" at bounding box center [959, 762] width 991 height 52
click at [753, 761] on textarea "сдаемся?" at bounding box center [959, 762] width 991 height 52
type textarea "забрала, спасибо"
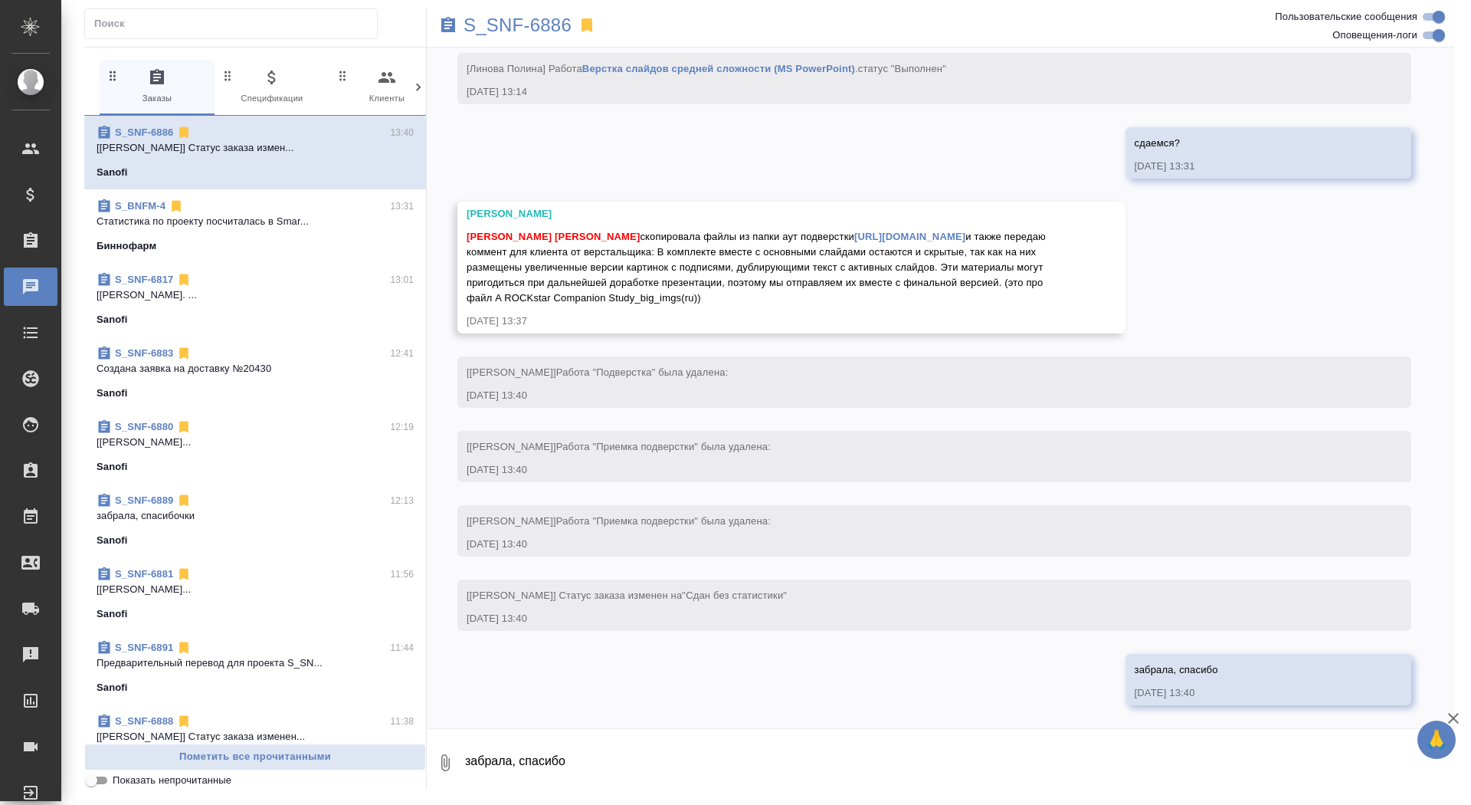
scroll to position [9891, 0]
drag, startPoint x: 750, startPoint y: 253, endPoint x: 792, endPoint y: 303, distance: 65.8
click at [792, 303] on div "Сайдашева Диляра Арсеньева Вера скопировала файлы из папки аут подверстки https…" at bounding box center [769, 265] width 605 height 80
copy span "В комплекте вместе с основными слайдами остаются и скрытые, так как на них разм…"
click at [827, 225] on div "Сайдашева Диляра Арсеньева Вера скопировала файлы из папки аут подверстки https…" at bounding box center [769, 265] width 605 height 80
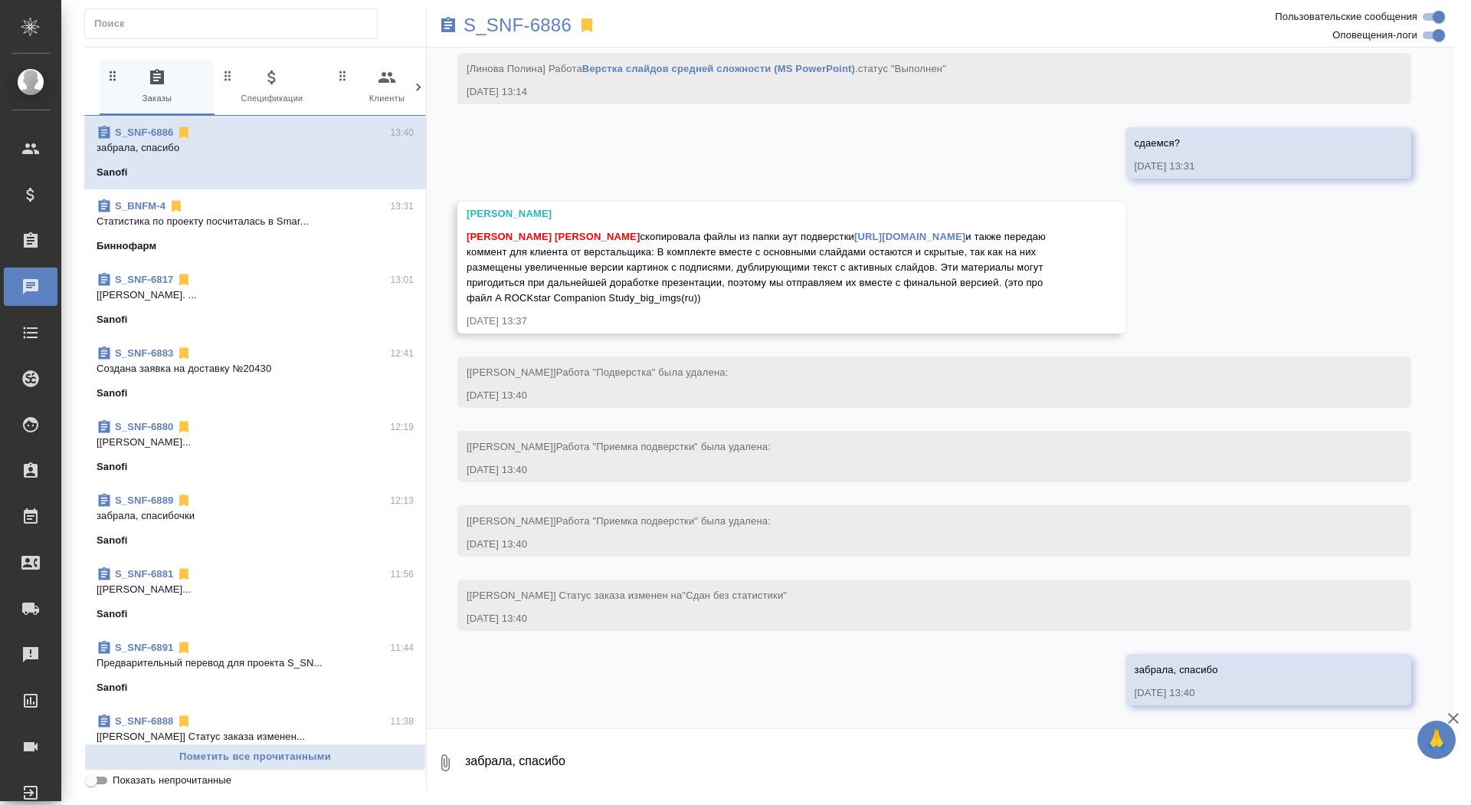
click at [854, 231] on link "https://drive.awatera.com/apps/files/files/10344550?dir=/Shares/Sanofi/Orders/S…" at bounding box center [909, 236] width 111 height 11
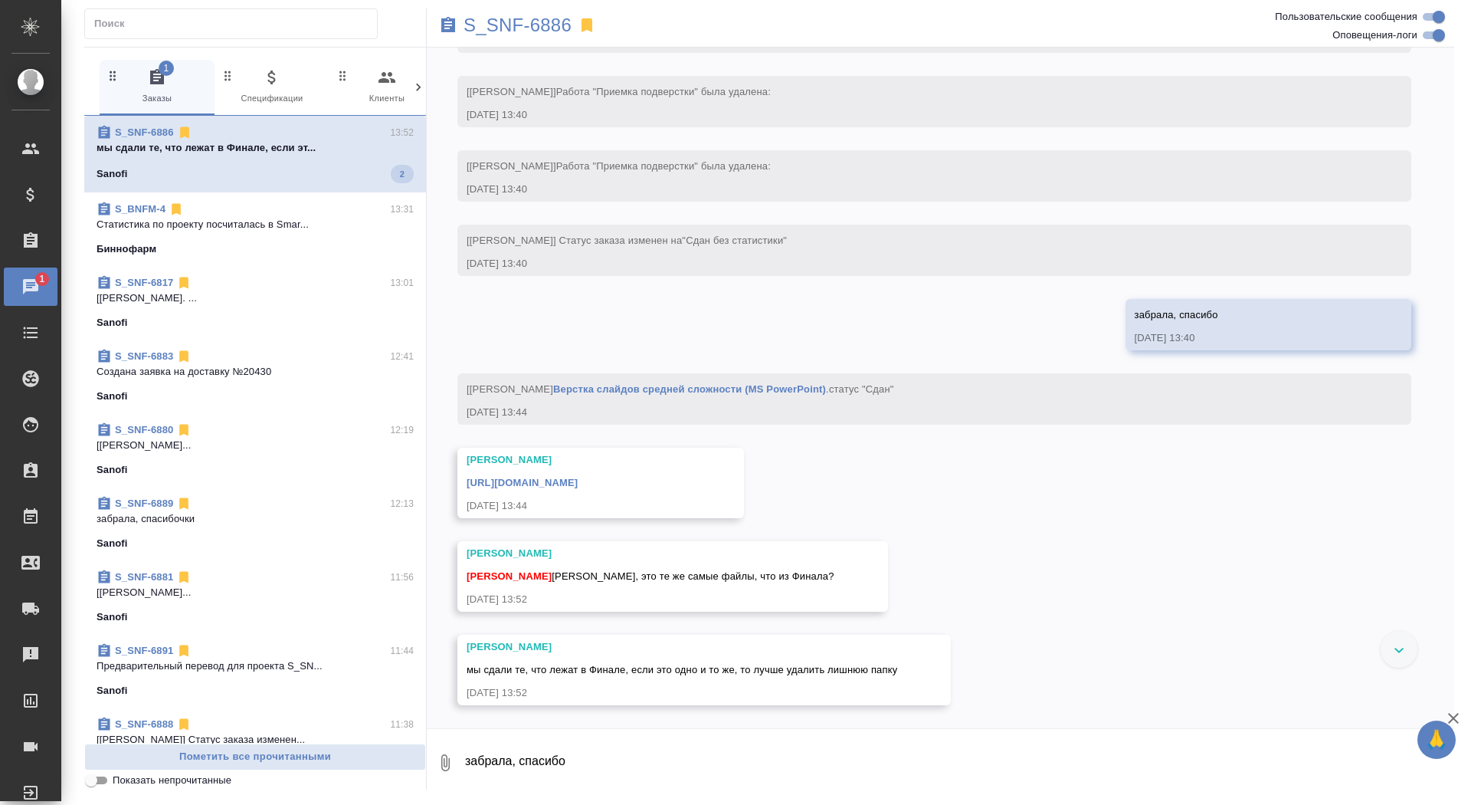
scroll to position [10246, 0]
click at [578, 477] on link "https://drive.awatera.com/apps/files/files/10367322?dir=/Shares/Sanofi/Orders/S…" at bounding box center [522, 482] width 111 height 11
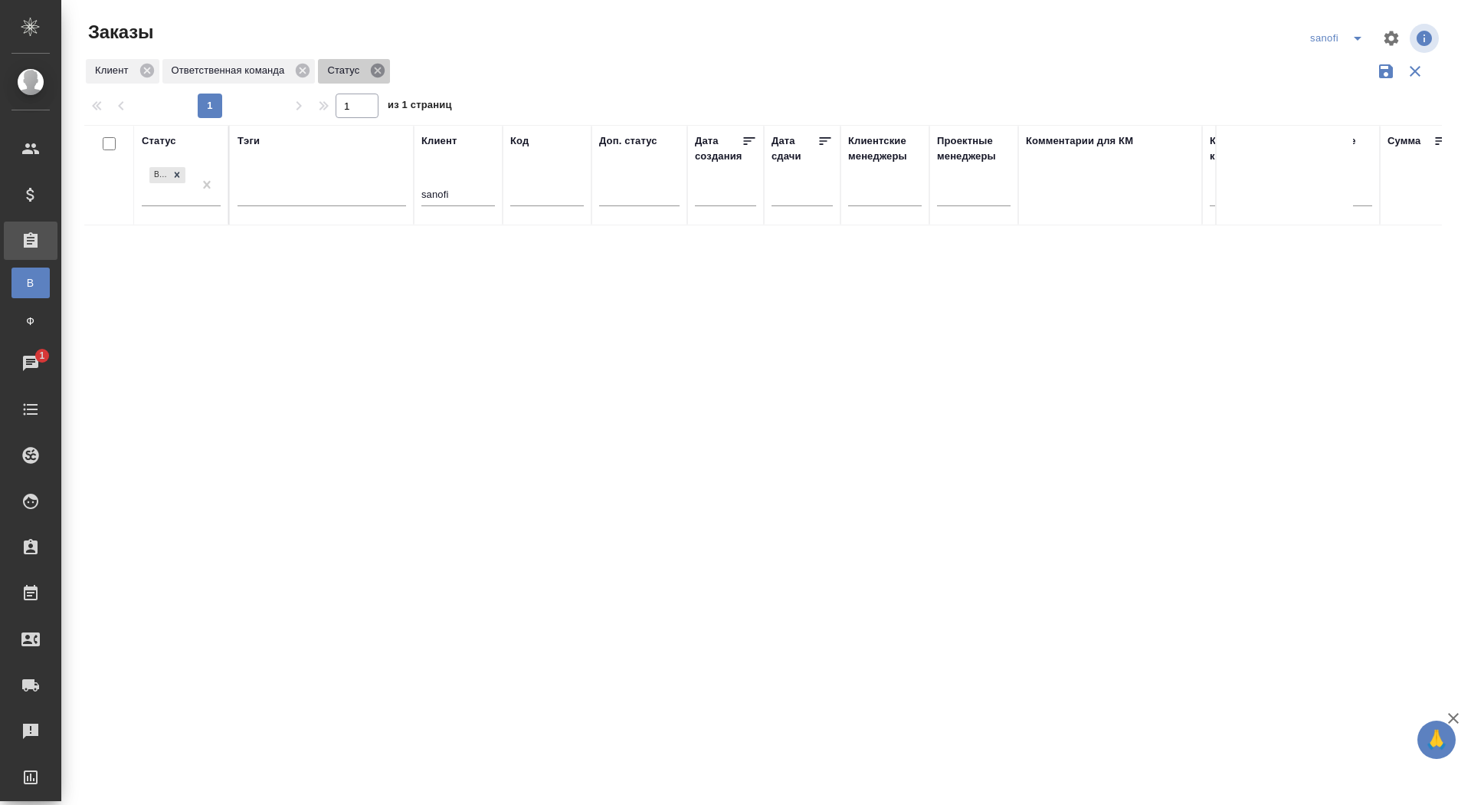
click at [386, 65] on icon at bounding box center [377, 70] width 17 height 17
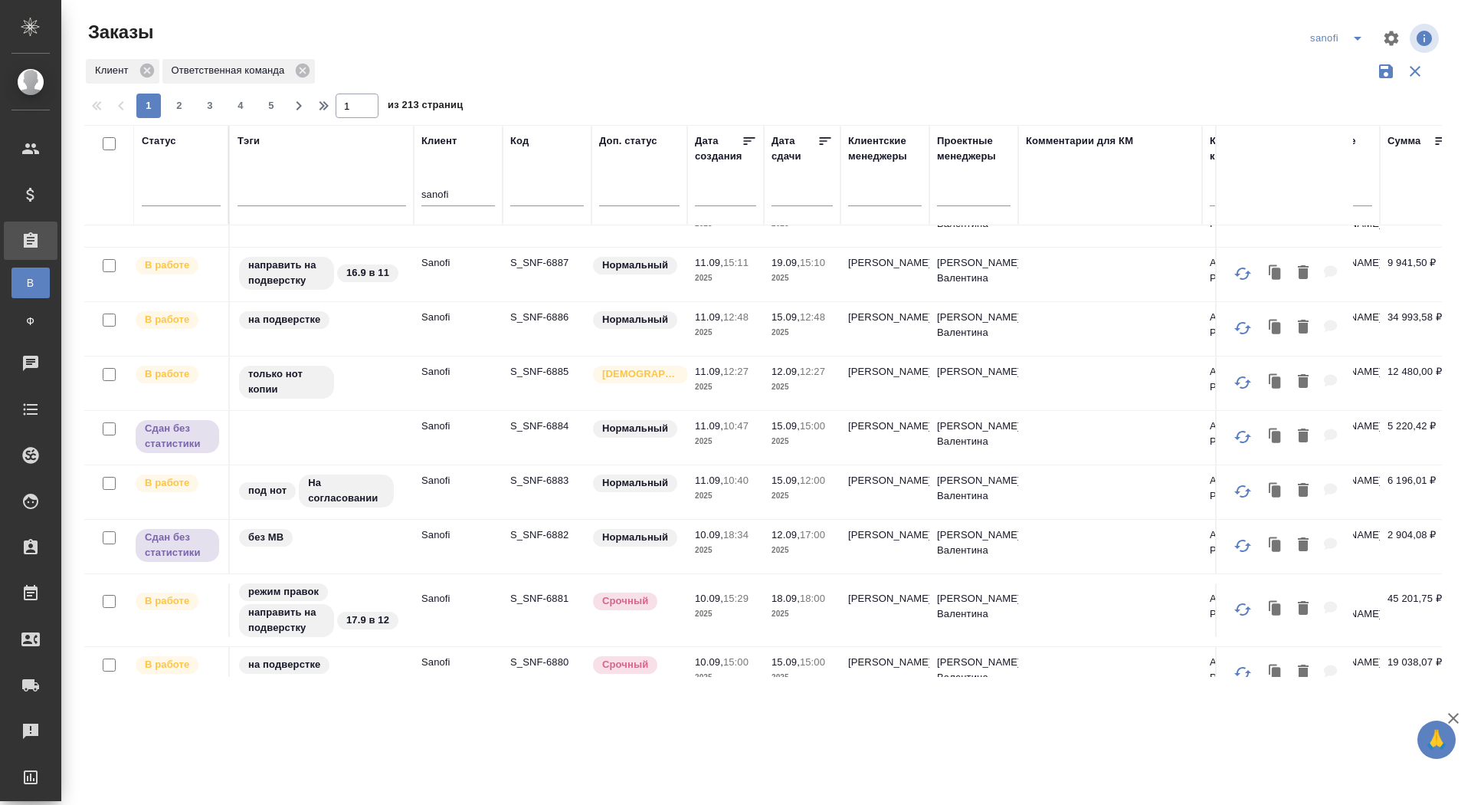
scroll to position [419, 0]
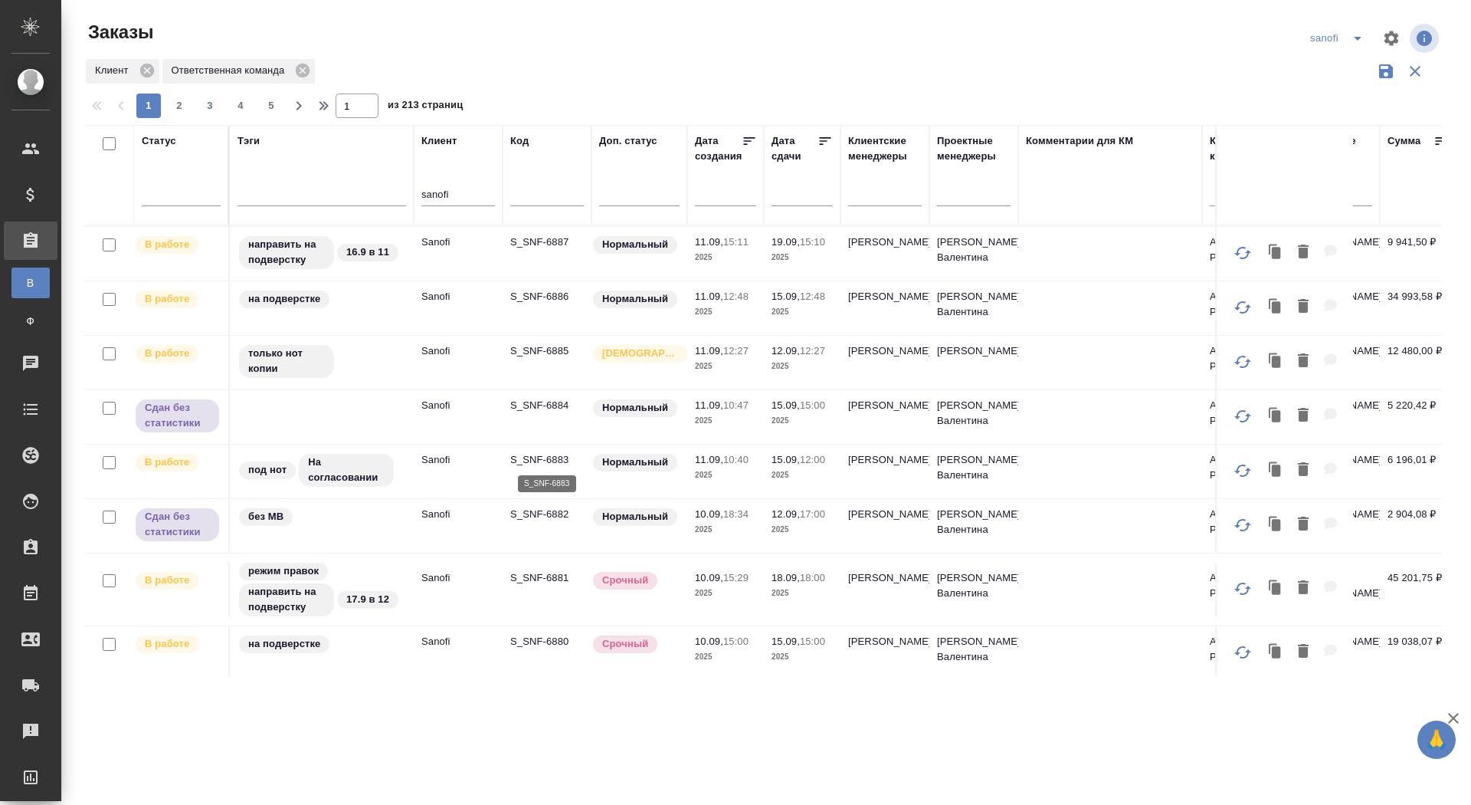
click at [546, 457] on p "S_SNF-6883" at bounding box center [547, 459] width 74 height 15
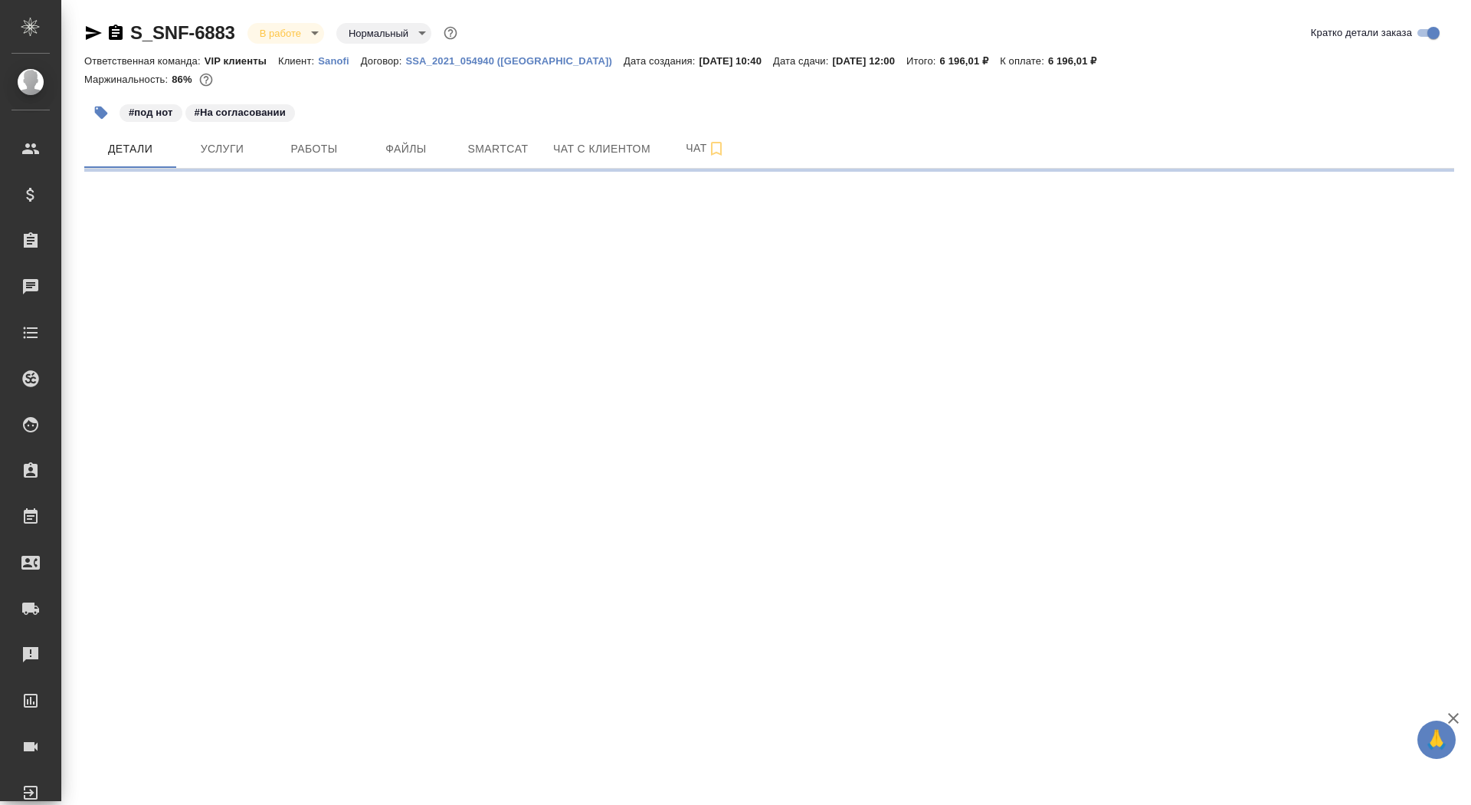
select select "RU"
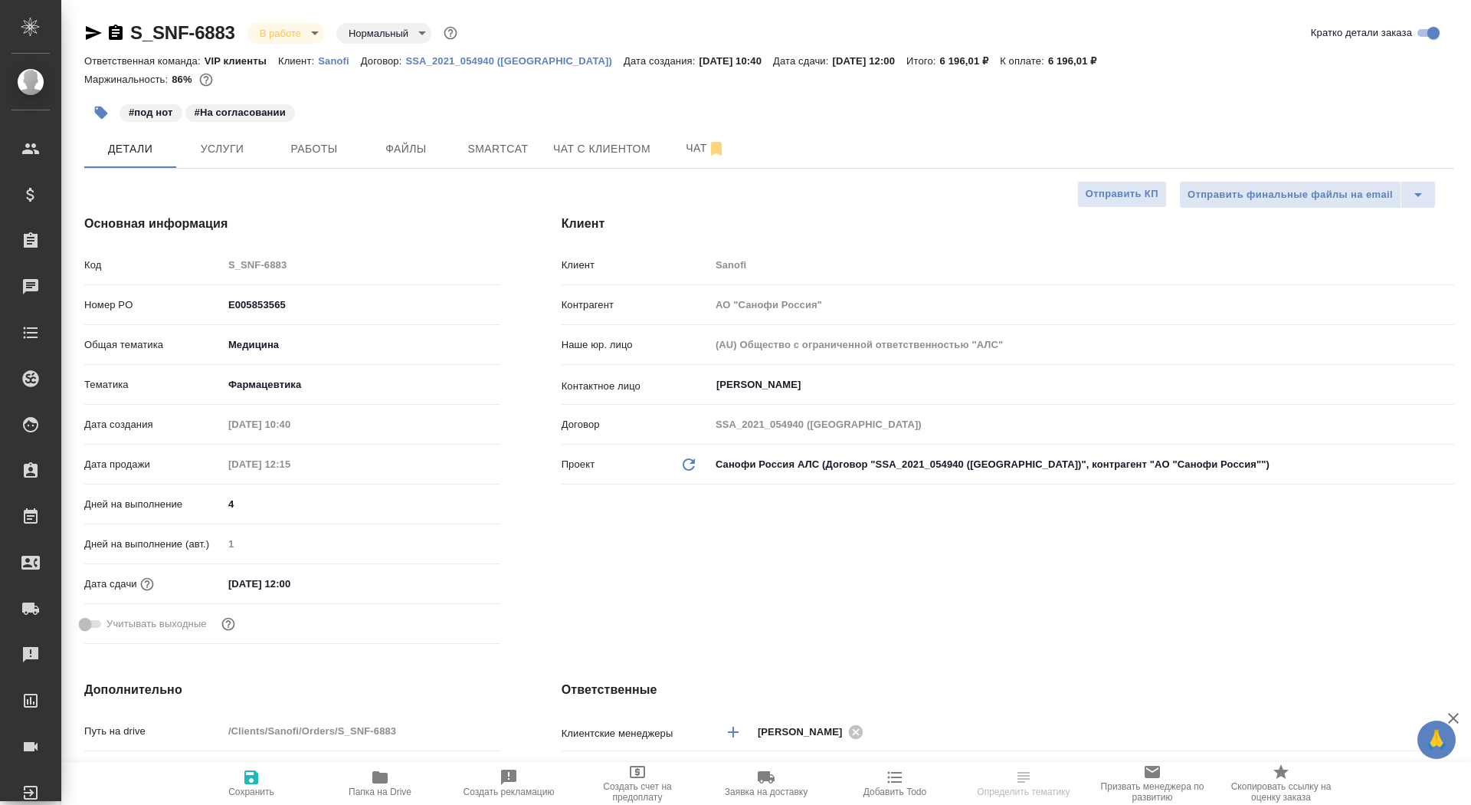
type textarea "x"
click at [374, 781] on icon "button" at bounding box center [379, 777] width 15 height 12
type textarea "x"
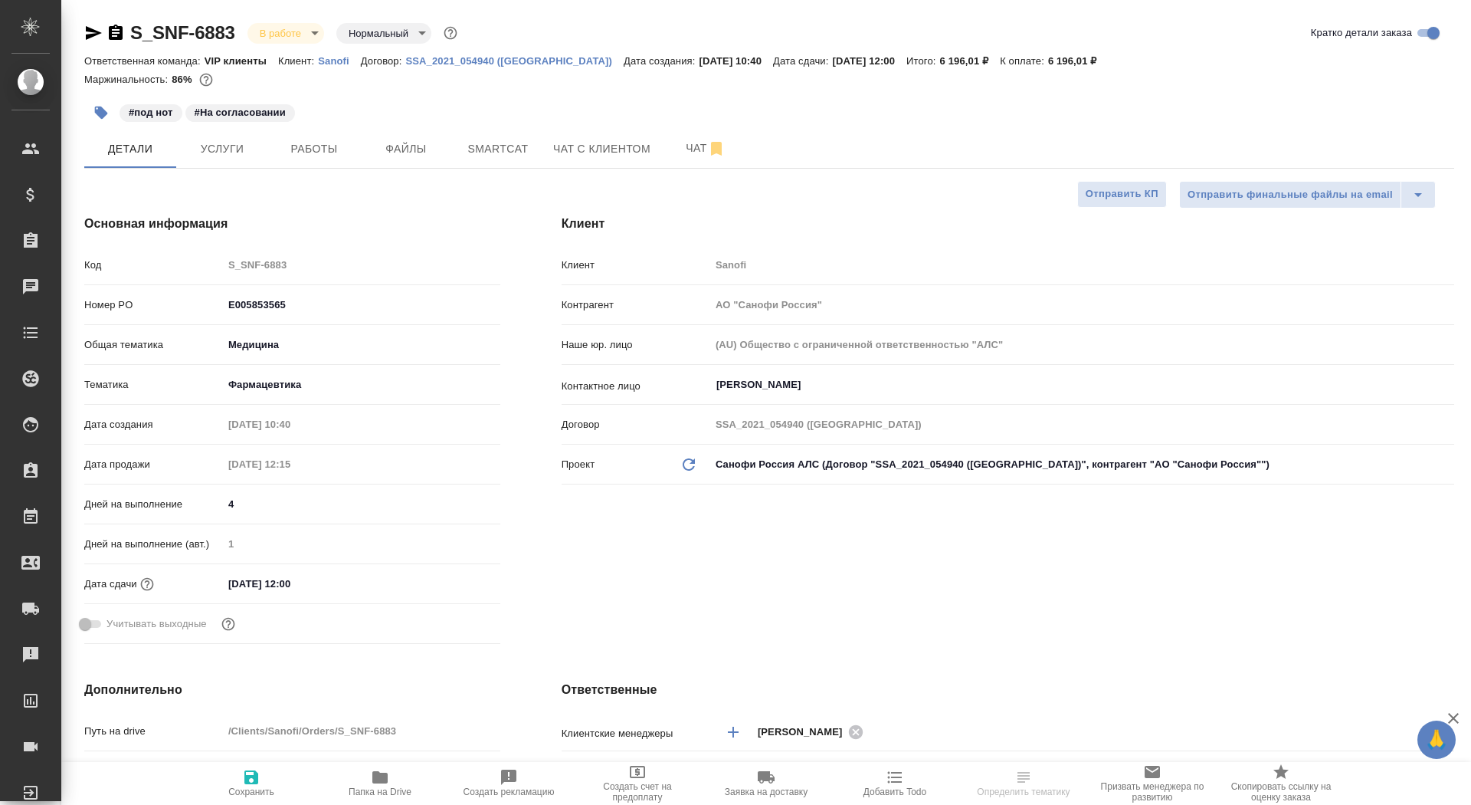
type textarea "x"
select select "RU"
type textarea "x"
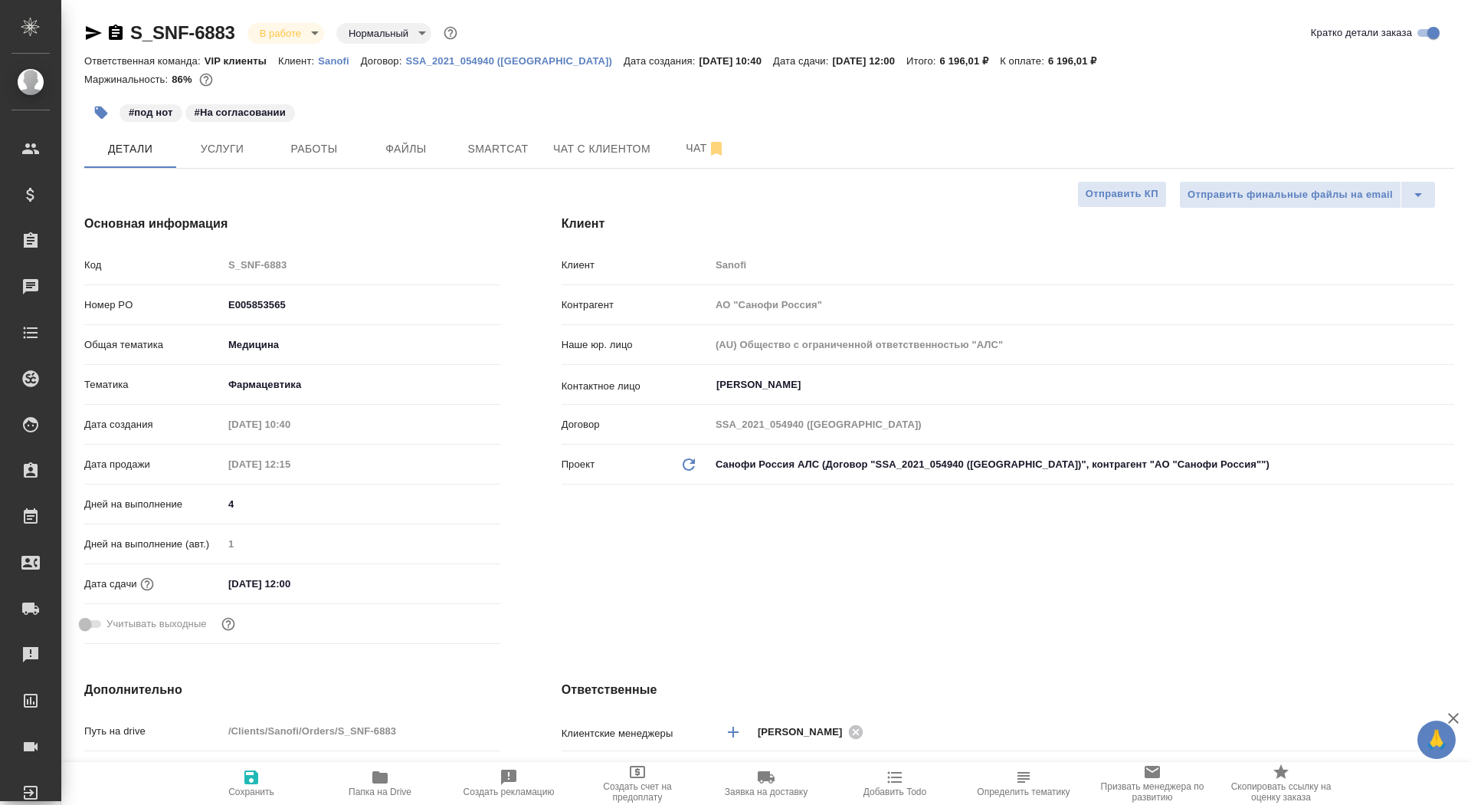
type textarea "x"
click at [84, 31] on icon "button" at bounding box center [93, 33] width 18 height 18
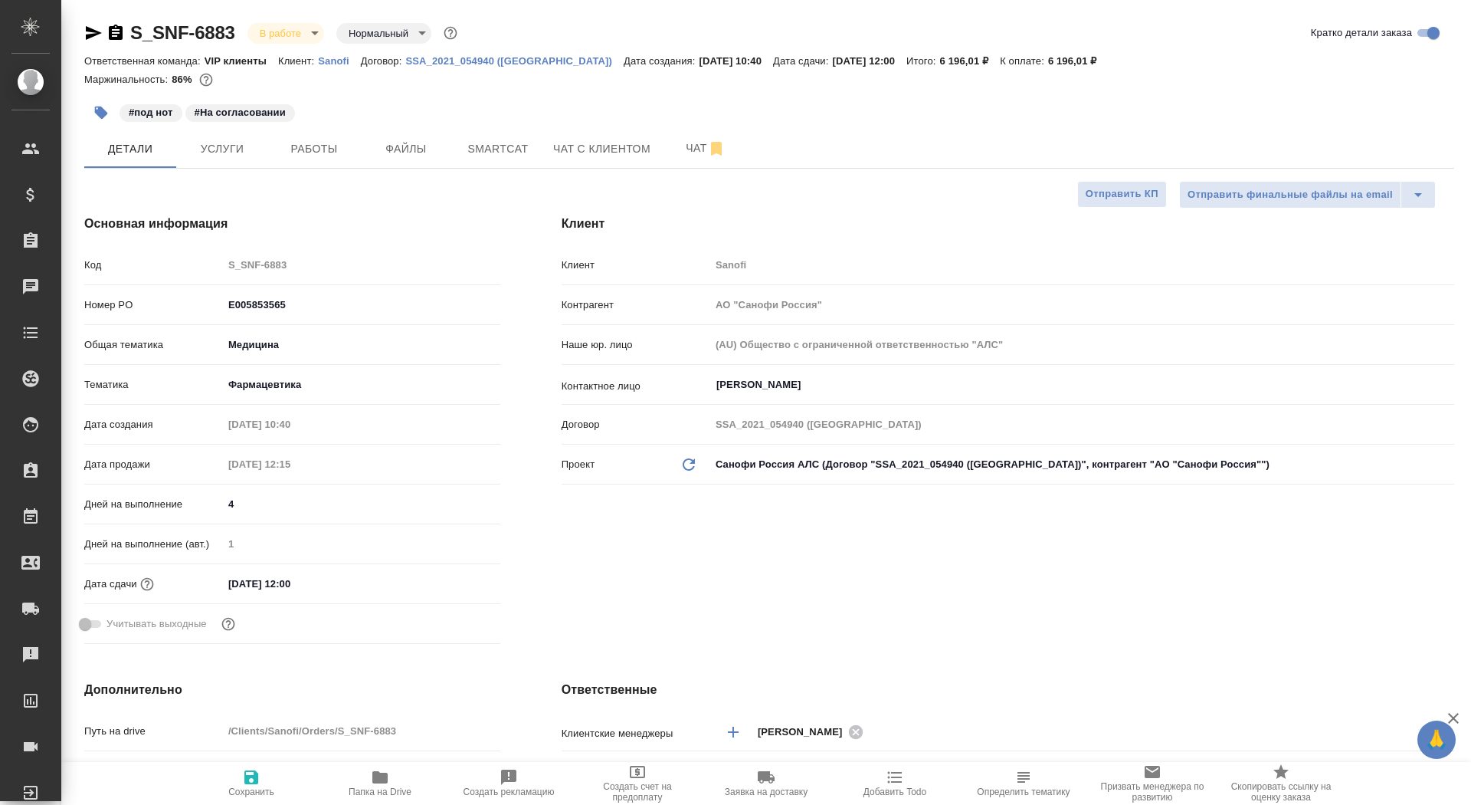
type textarea "x"
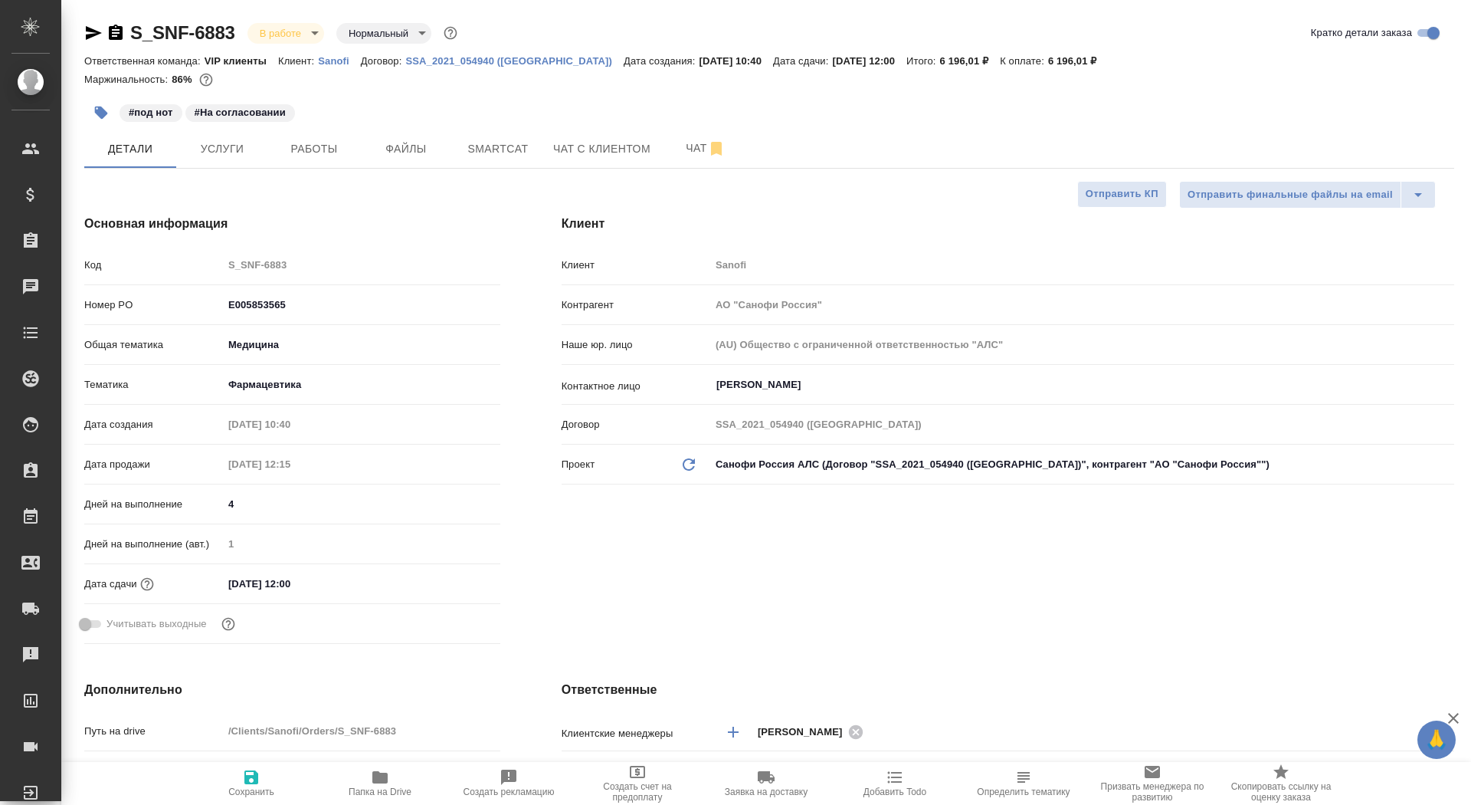
type textarea "x"
click at [234, 148] on span "Услуги" at bounding box center [222, 148] width 74 height 19
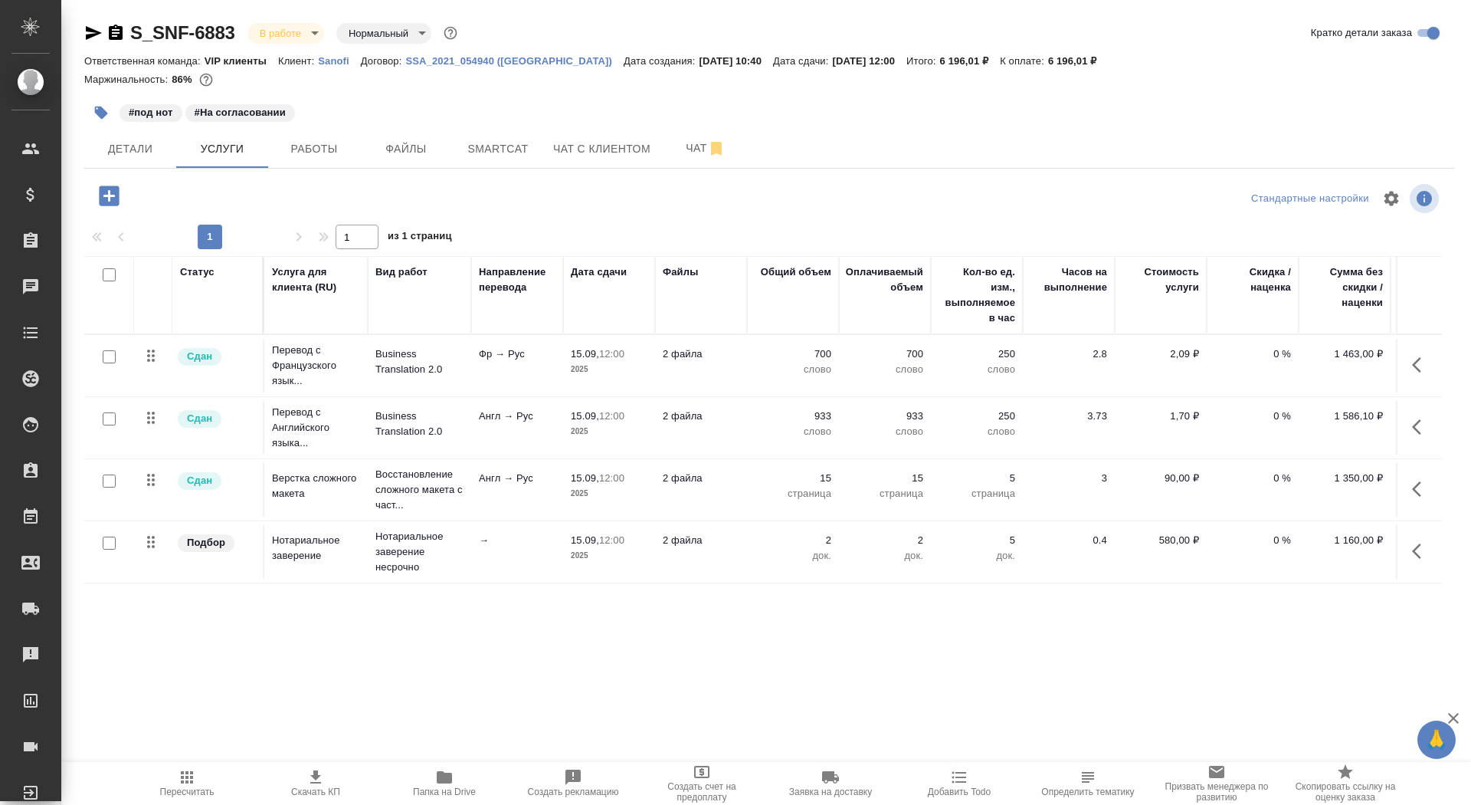
click at [802, 791] on span "Заявка на доставку" at bounding box center [830, 791] width 83 height 11
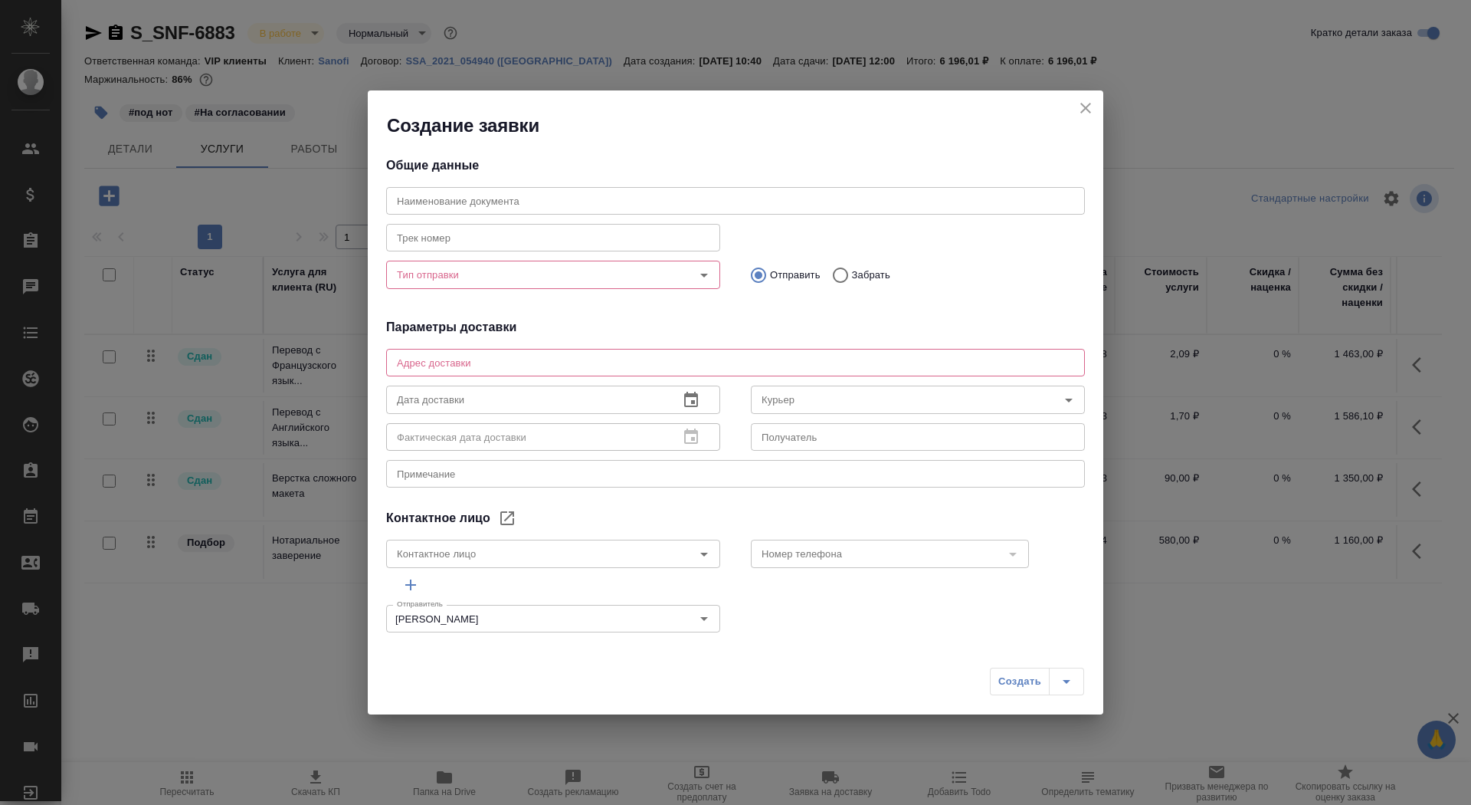
type input "Liskina Kseniya"
click at [500, 281] on input "Тип отправки" at bounding box center [528, 274] width 274 height 18
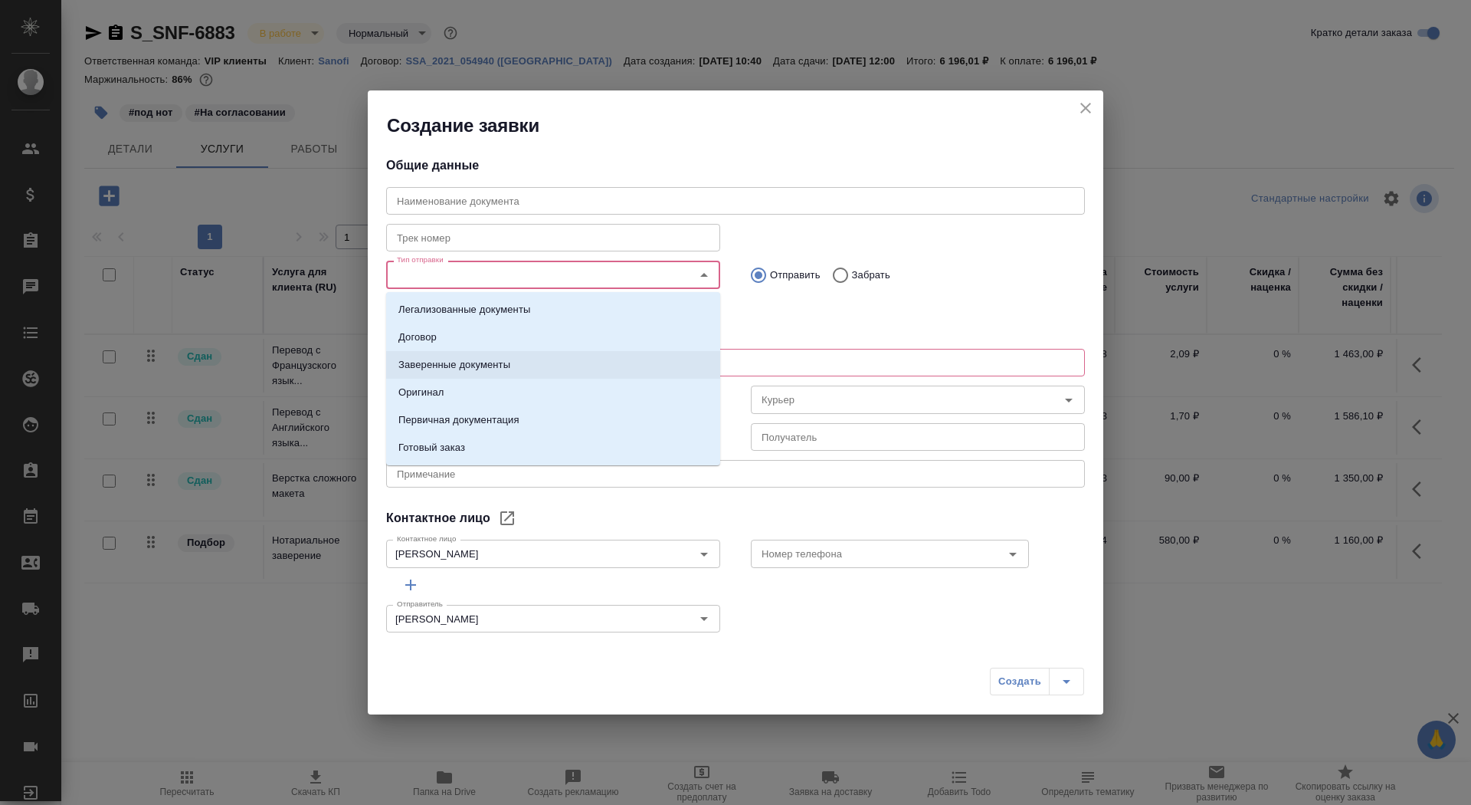
click at [502, 368] on p "Заверенные документы" at bounding box center [454, 364] width 112 height 15
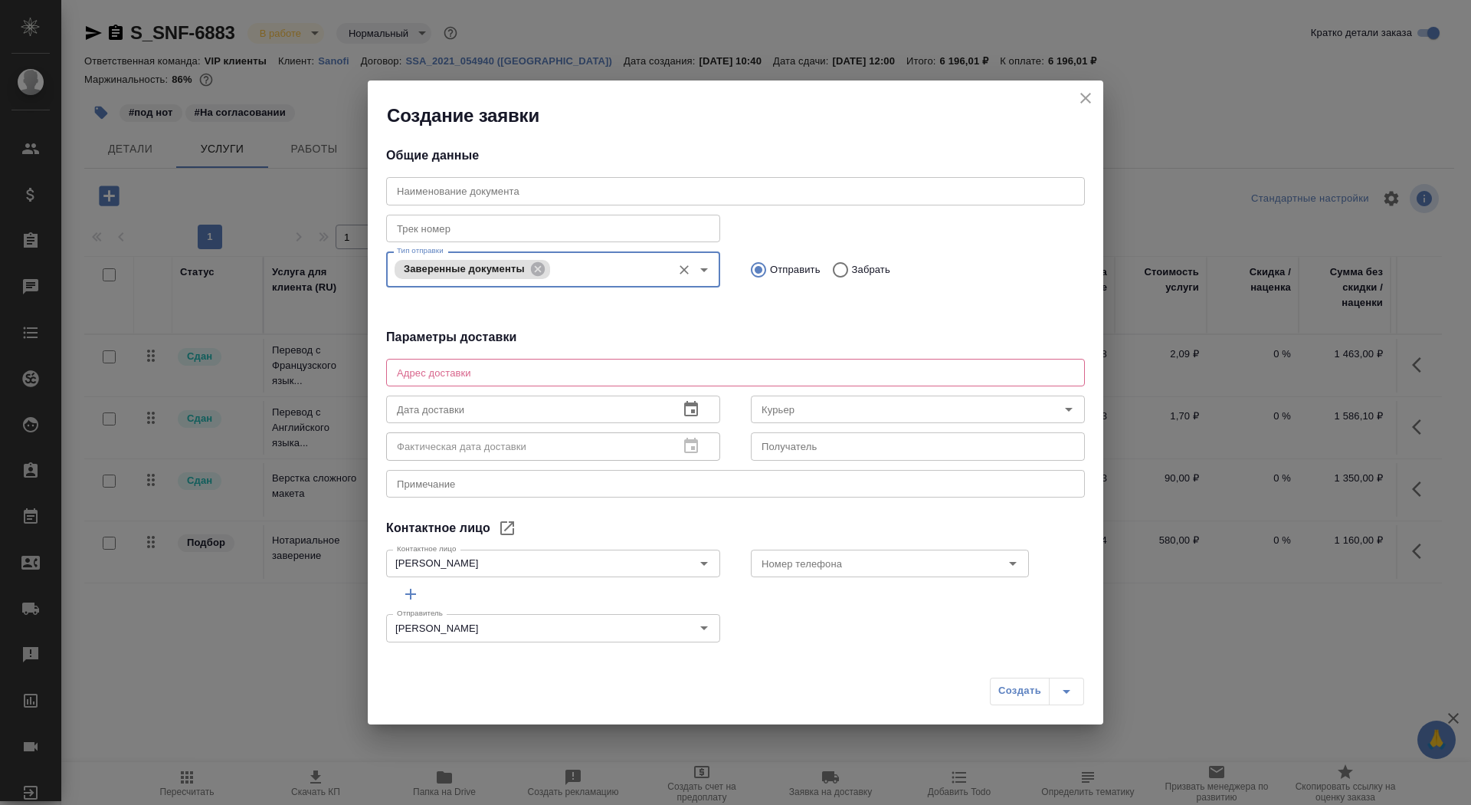
click at [502, 368] on textarea at bounding box center [735, 371] width 677 height 11
type textarea "Тверская, 22, БЦ Саммит, 7 этаж, почтовая комната Санофи"
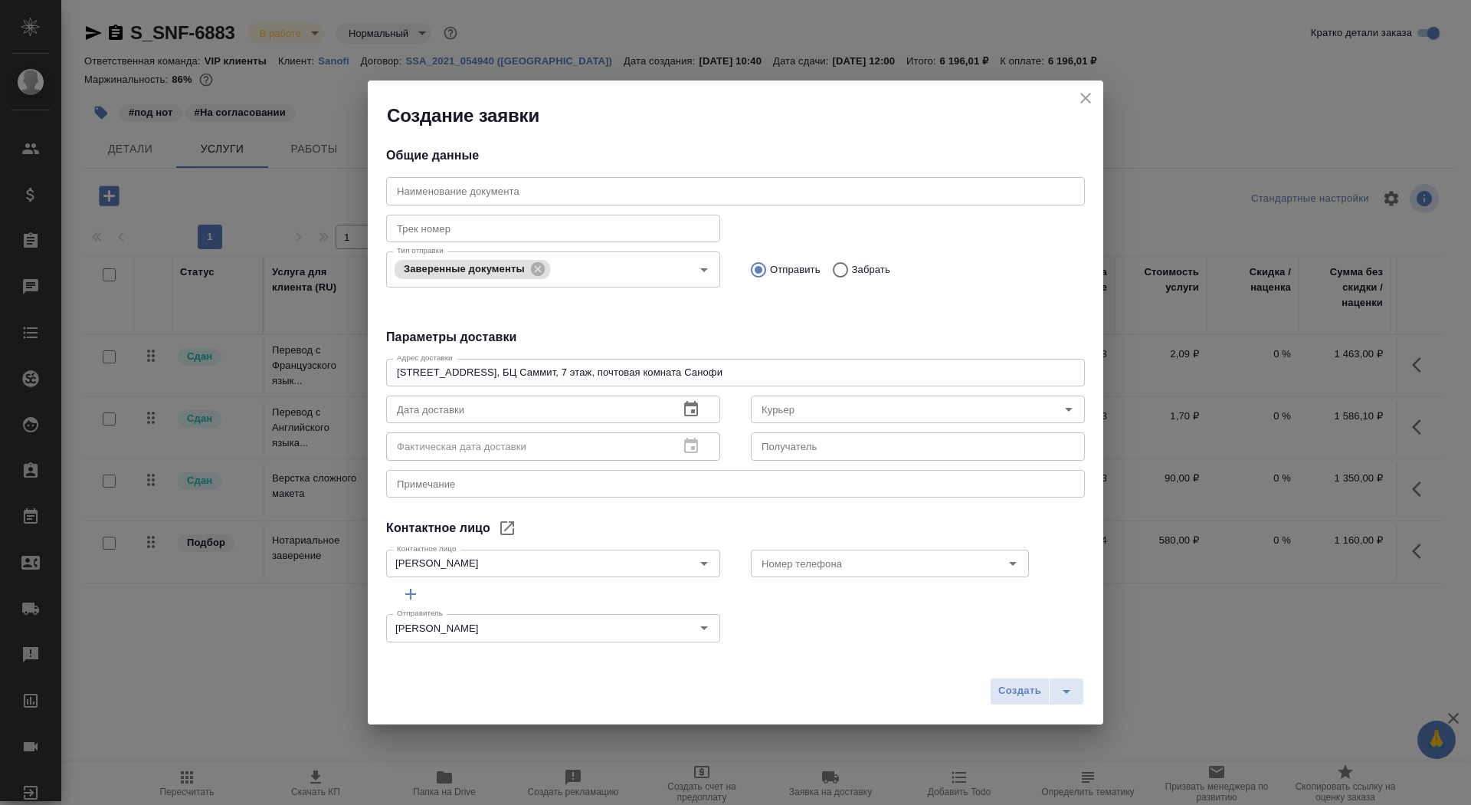
click at [494, 427] on div "Фактическая дата доставки Фактическая дата доставки" at bounding box center [553, 444] width 334 height 37
click at [689, 410] on icon "button" at bounding box center [691, 409] width 18 height 18
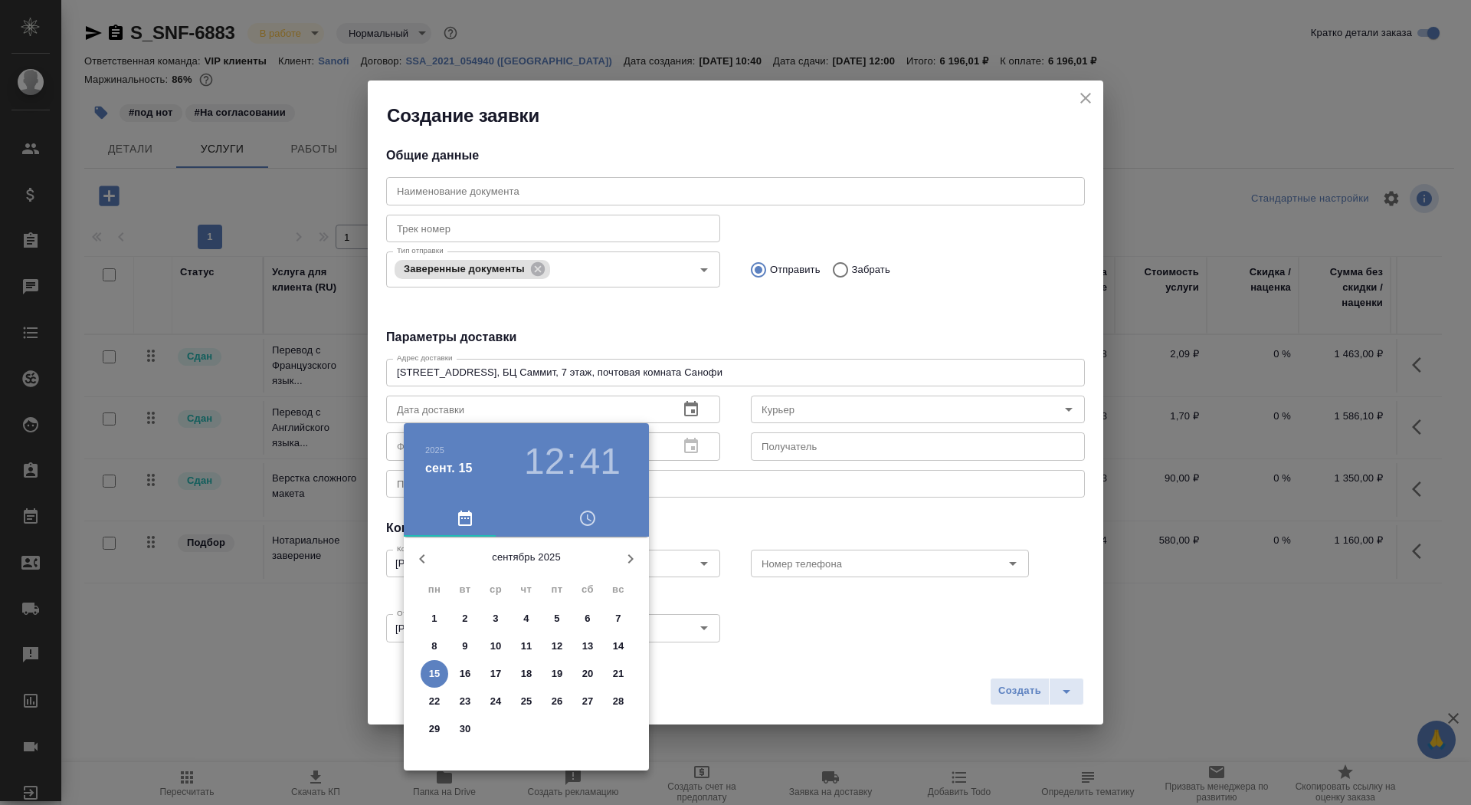
click at [467, 670] on p "16" at bounding box center [465, 673] width 11 height 15
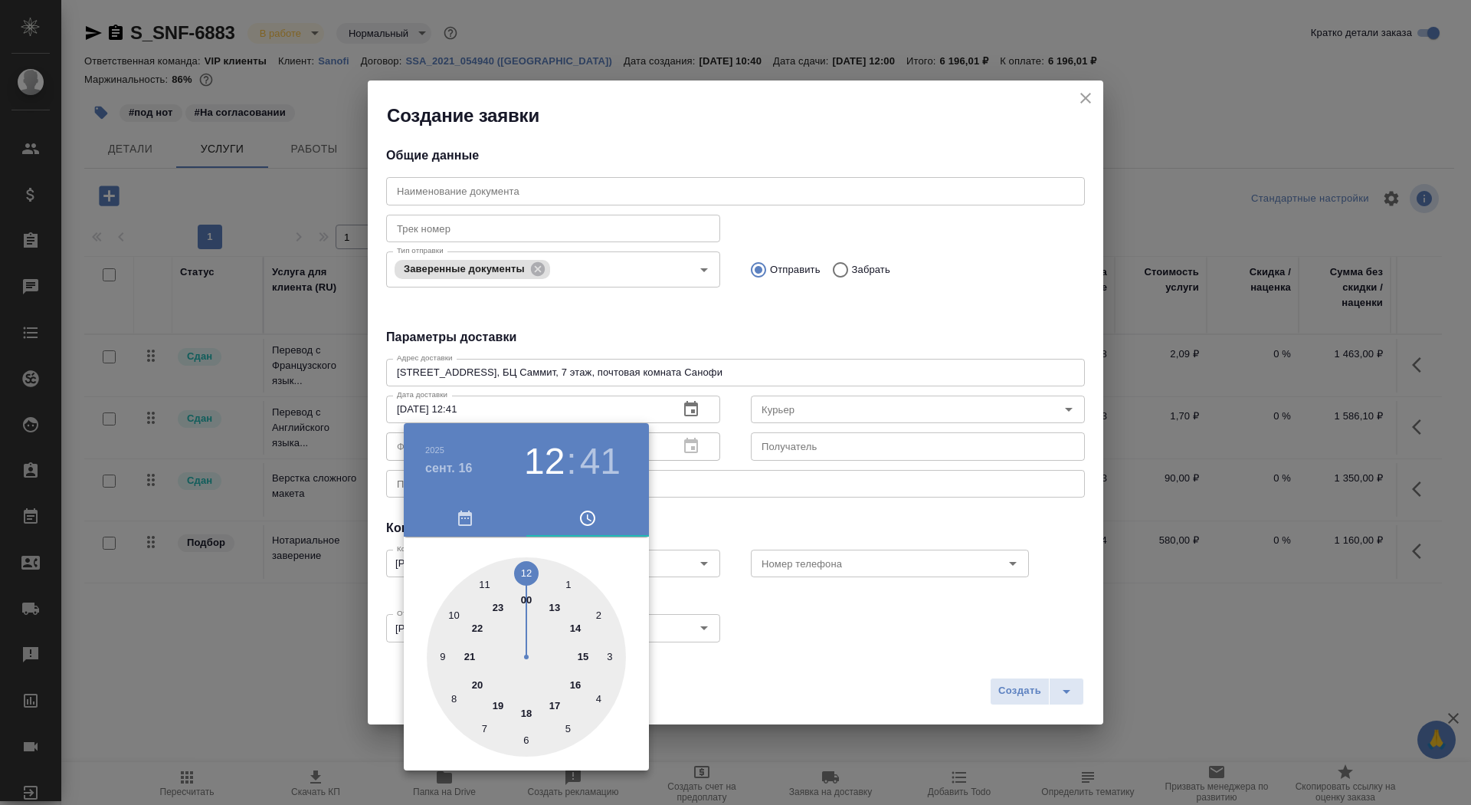
click at [575, 624] on div at bounding box center [526, 656] width 199 height 199
type input "16.09.2025 14:00"
click at [525, 566] on div at bounding box center [526, 656] width 199 height 199
click at [758, 529] on div at bounding box center [735, 402] width 1471 height 805
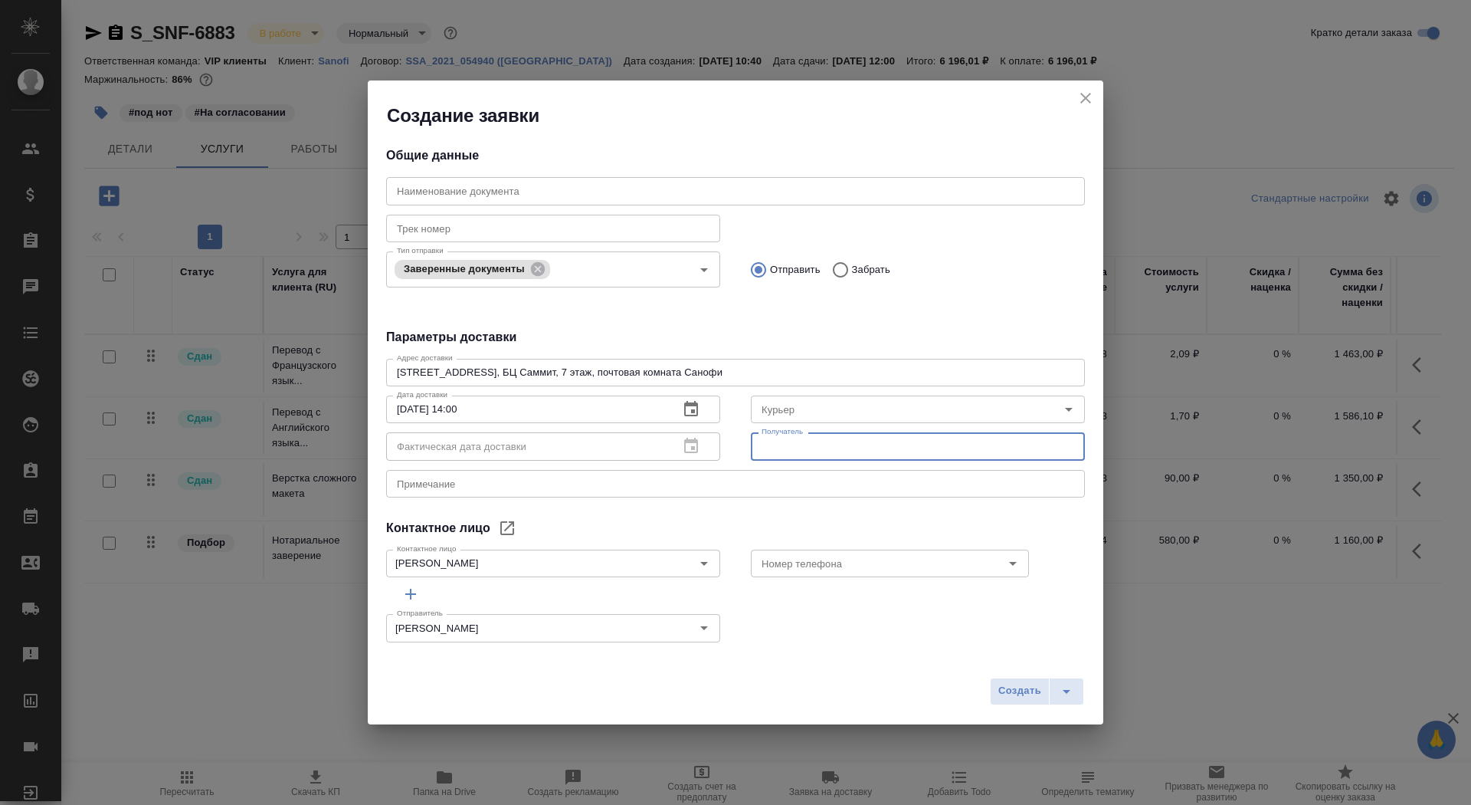
click at [795, 456] on input "text" at bounding box center [918, 446] width 334 height 28
type input "Лискина Ксения"
click at [636, 489] on div "x Примечание" at bounding box center [735, 484] width 699 height 28
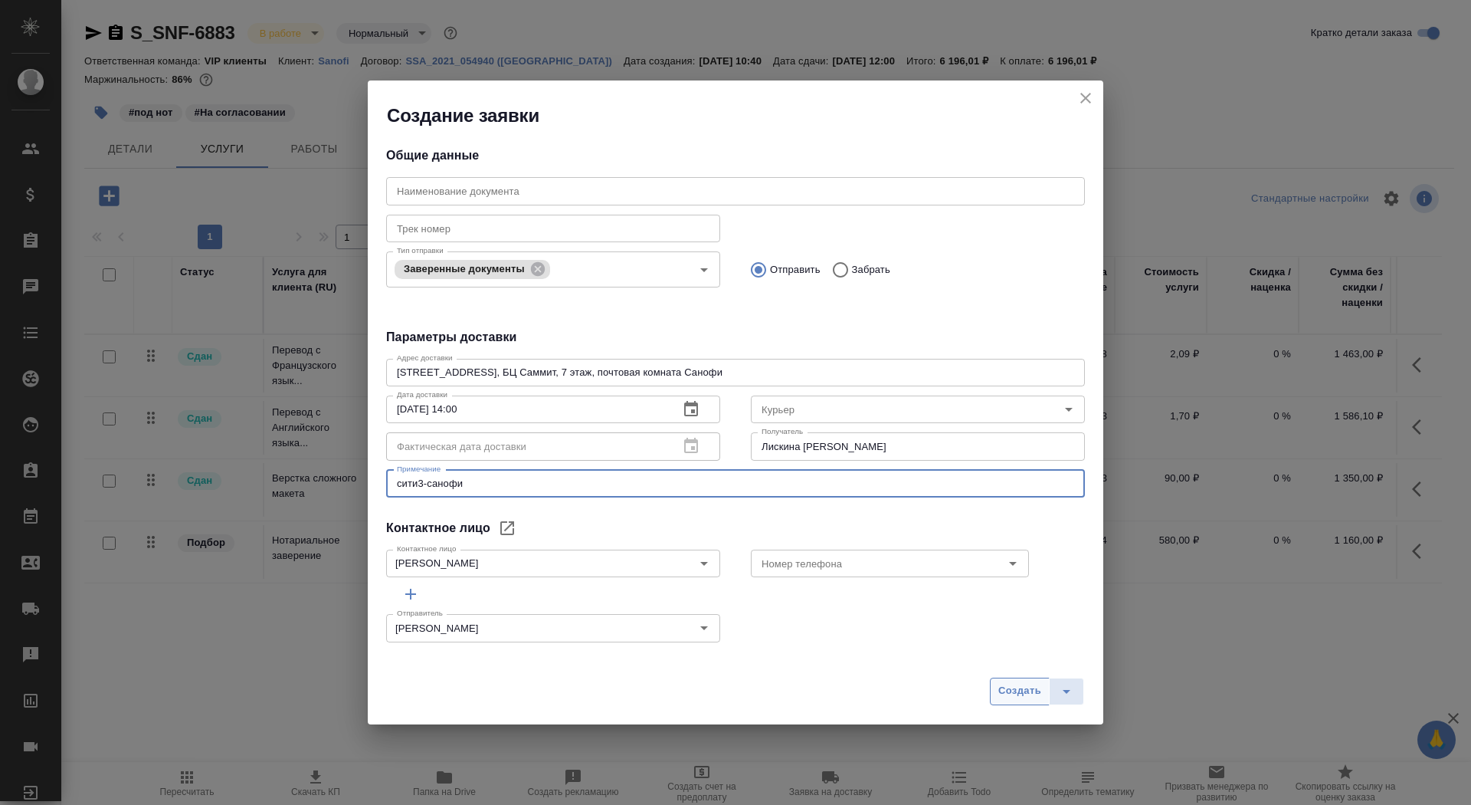
type textarea "сити3-санофи"
click at [1015, 687] on span "Создать" at bounding box center [1019, 691] width 43 height 18
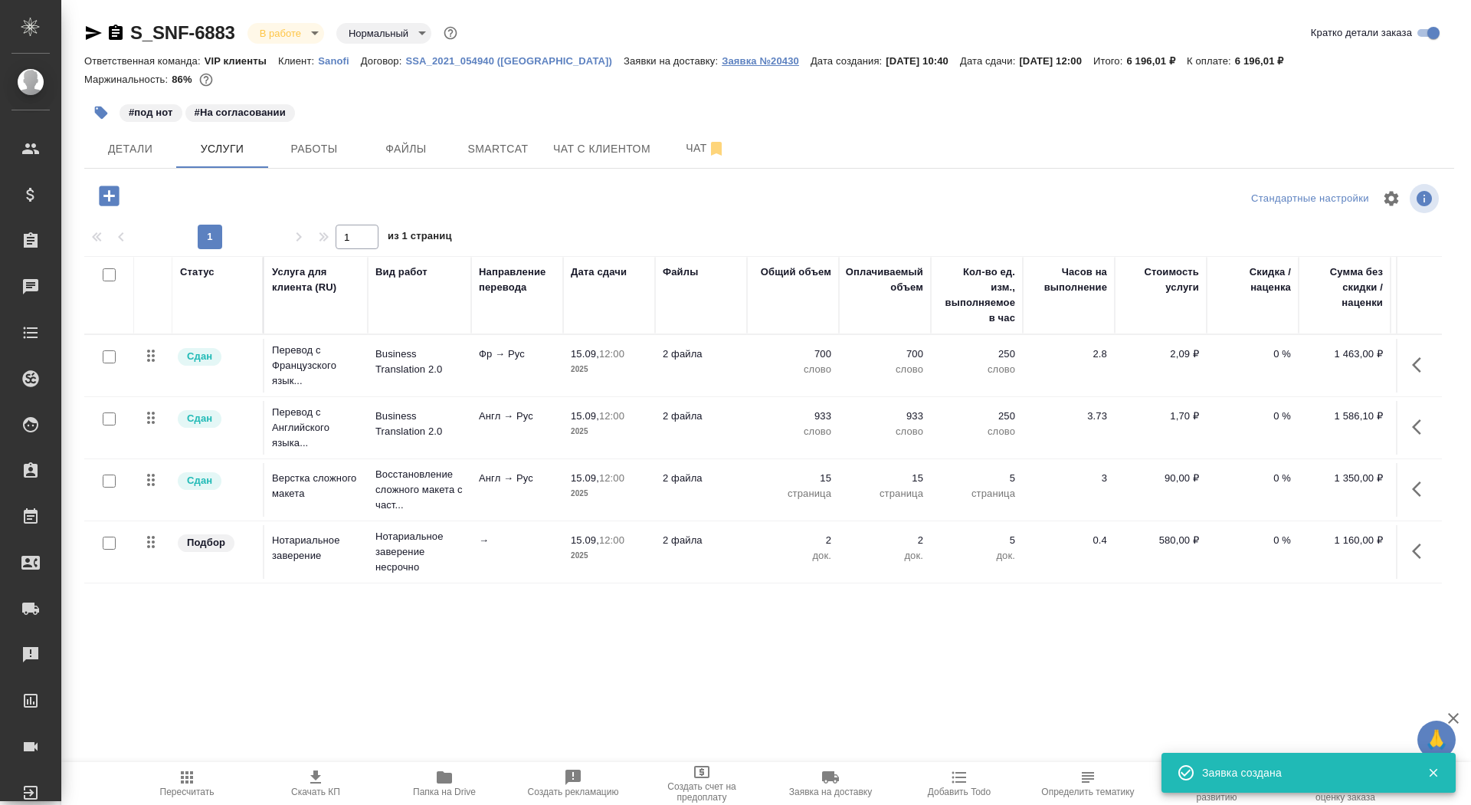
click at [722, 58] on p "Заявка №20430" at bounding box center [766, 60] width 89 height 11
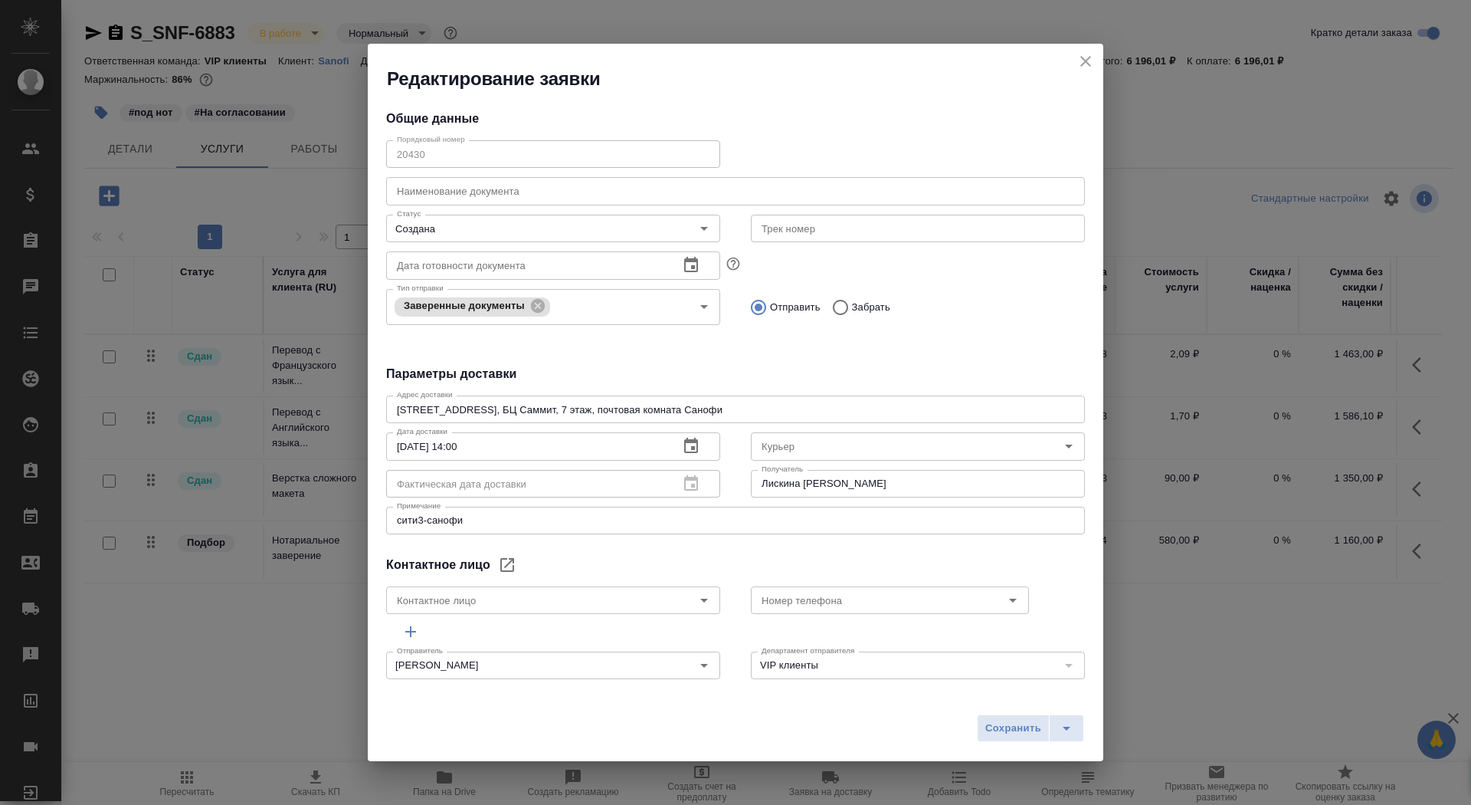
type input "Liskina Kseniya"
click at [1053, 729] on button "split button" at bounding box center [1066, 728] width 35 height 28
click at [1053, 703] on li "Сохранить и скачать" at bounding box center [1032, 696] width 123 height 25
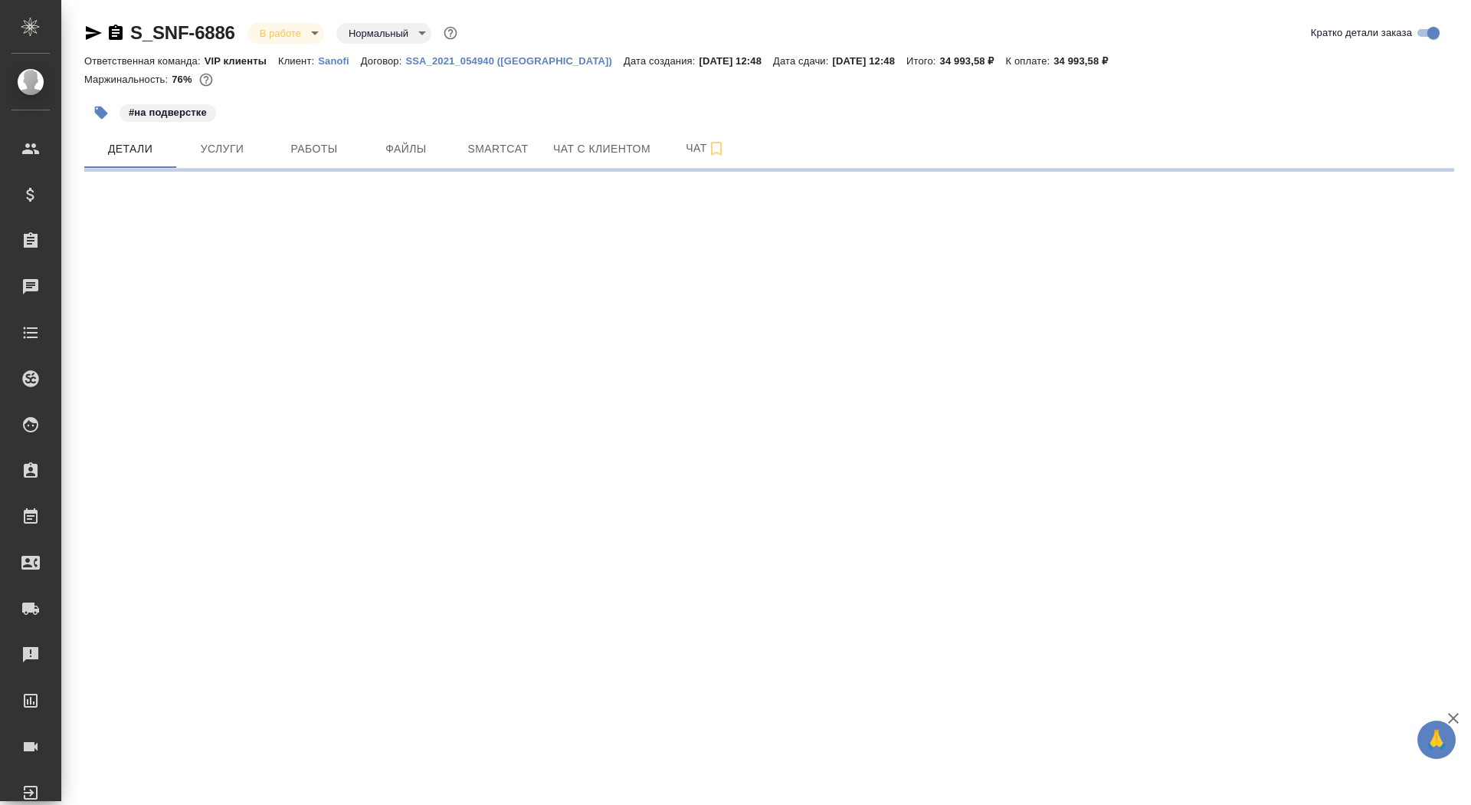
select select "RU"
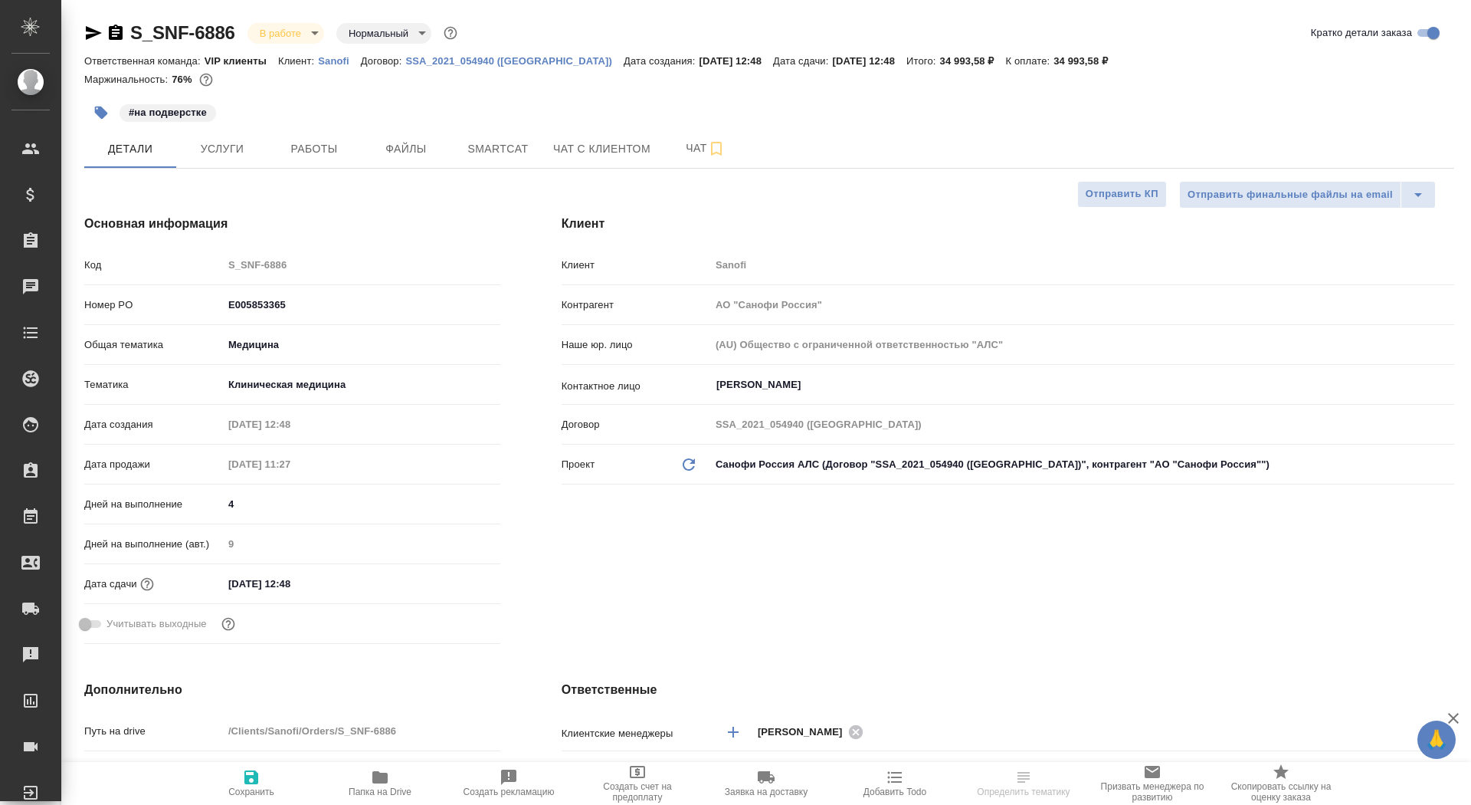
type textarea "x"
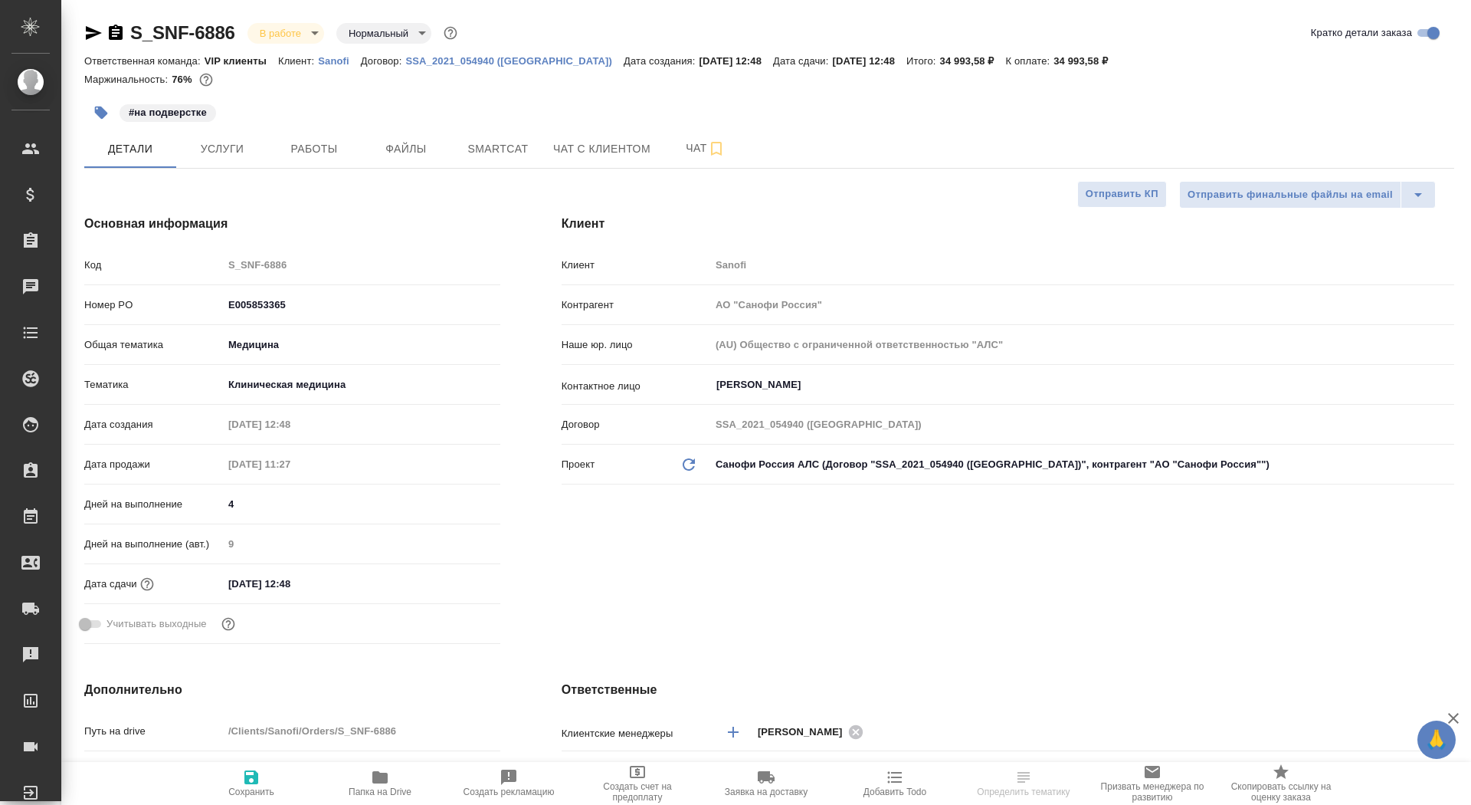
type textarea "x"
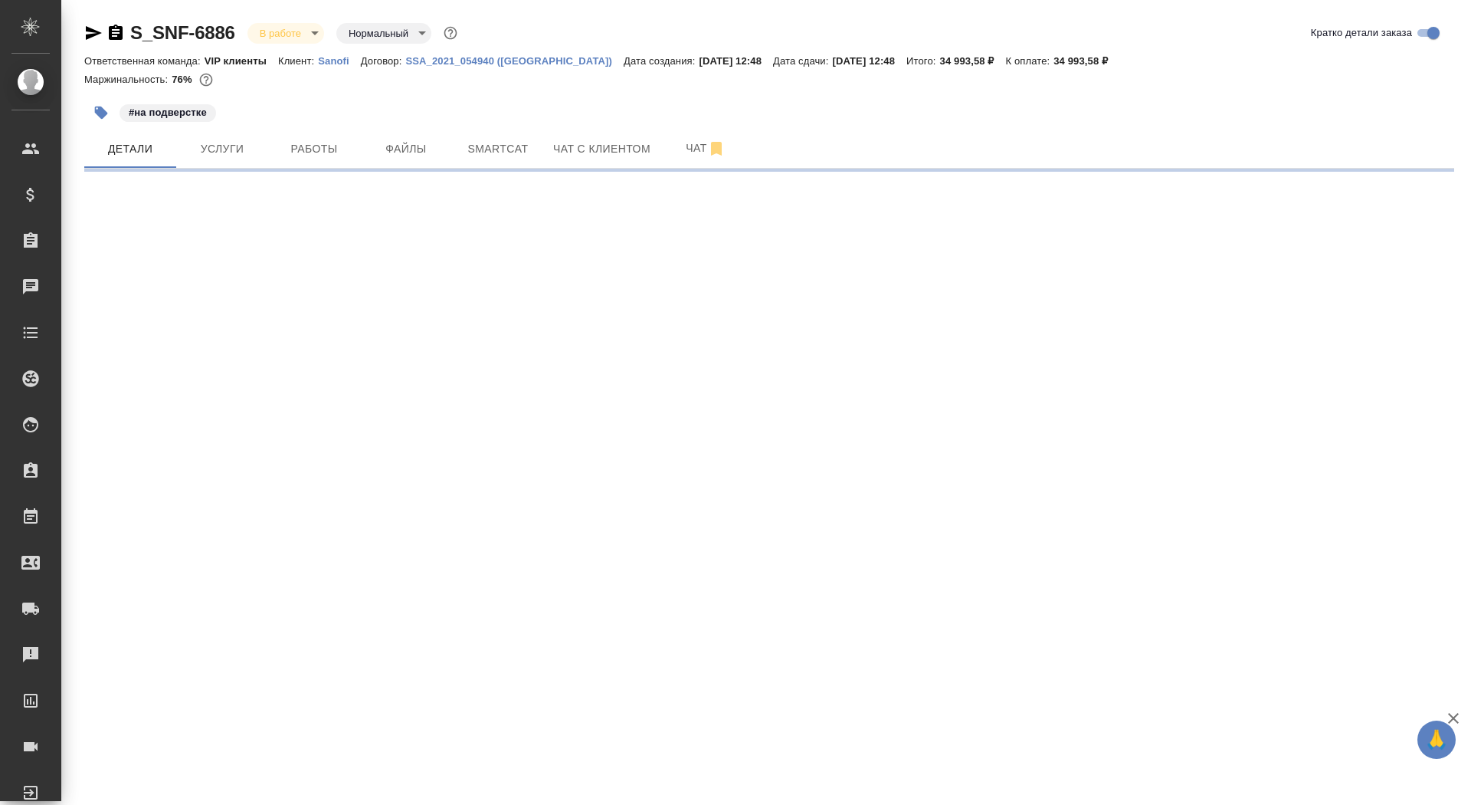
select select "RU"
